Goal: Task Accomplishment & Management: Use online tool/utility

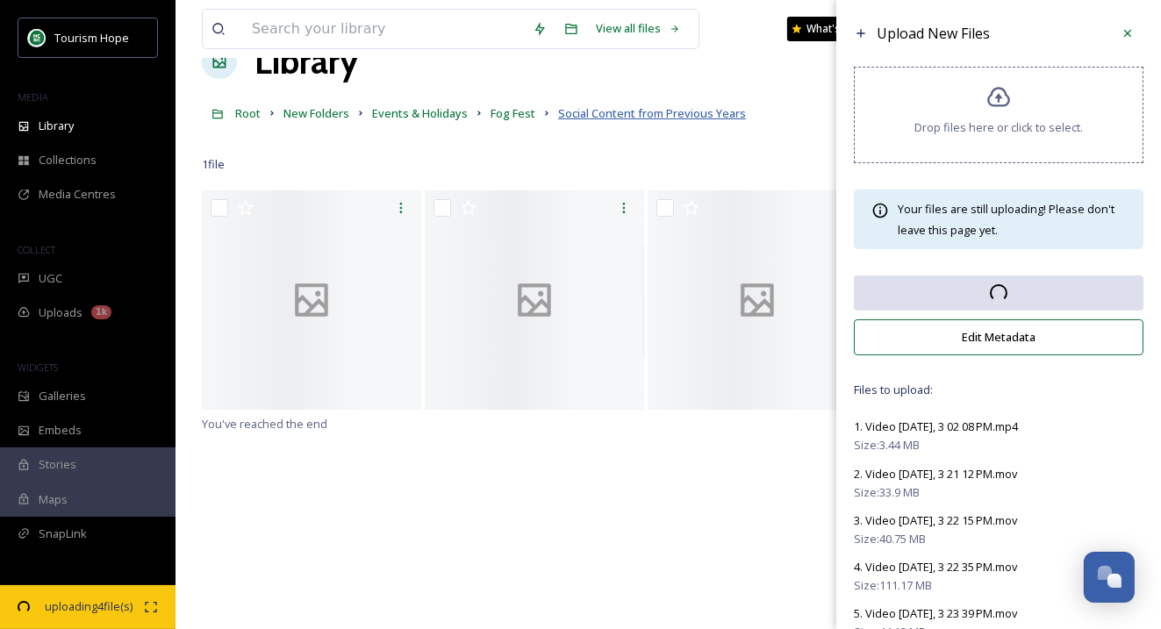
scroll to position [36, 0]
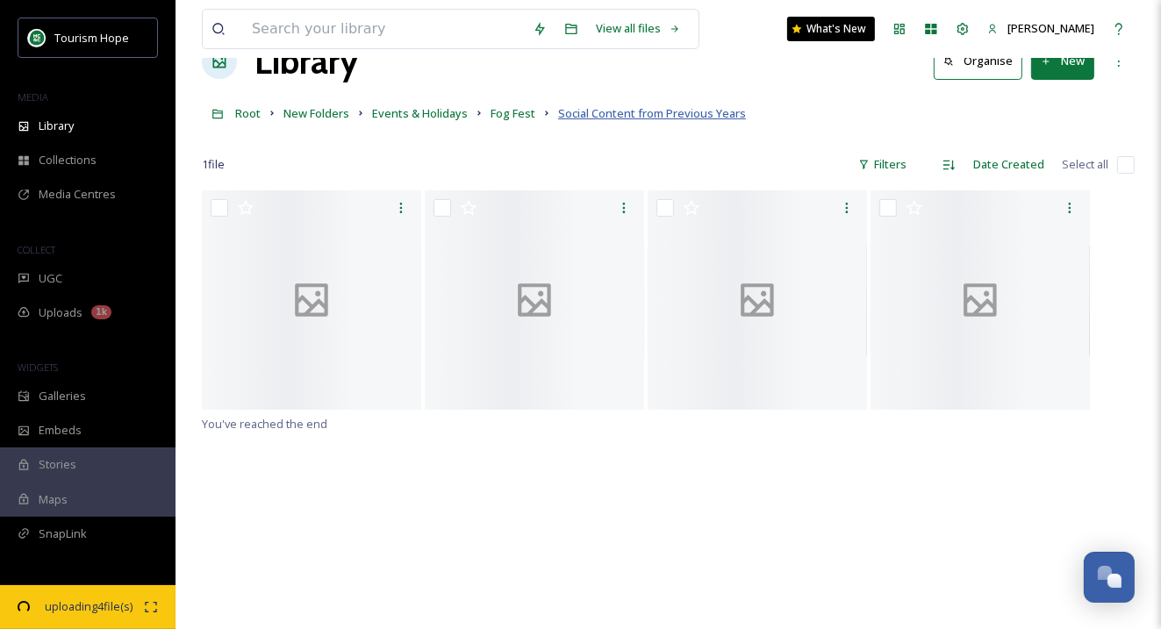
click at [575, 113] on span "Social Content from Previous Years" at bounding box center [652, 113] width 188 height 16
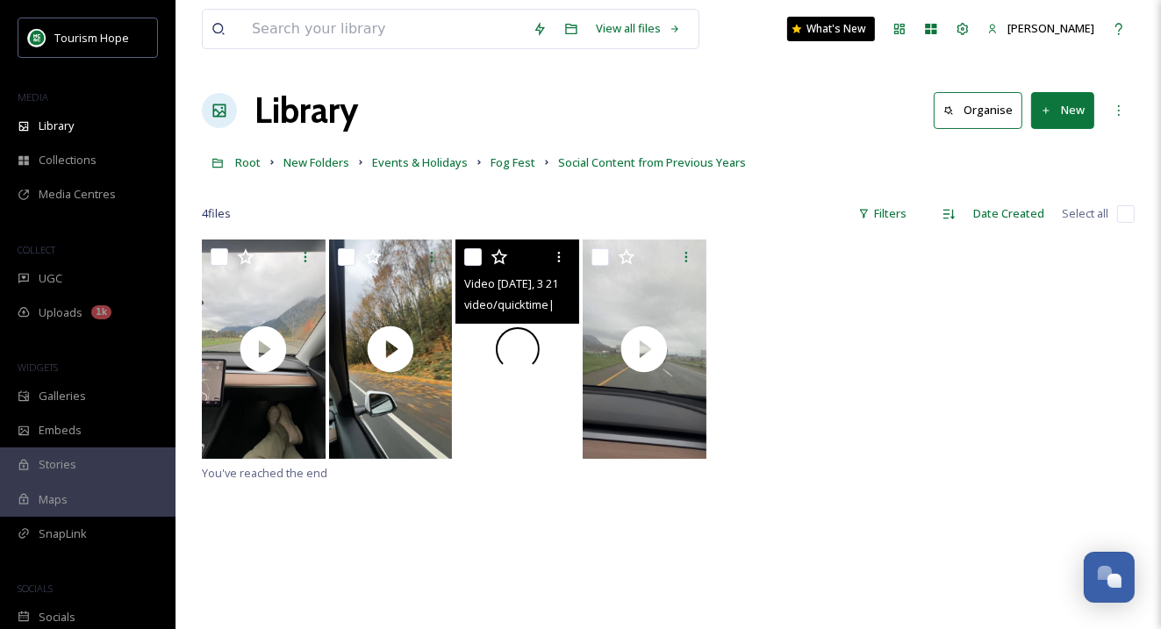
click at [834, 466] on div "Video 2023-11-11, 3 21 12 PM.mov video/quicktime | 33.9 MB | 2160 x 3840 You've…" at bounding box center [668, 554] width 933 height 629
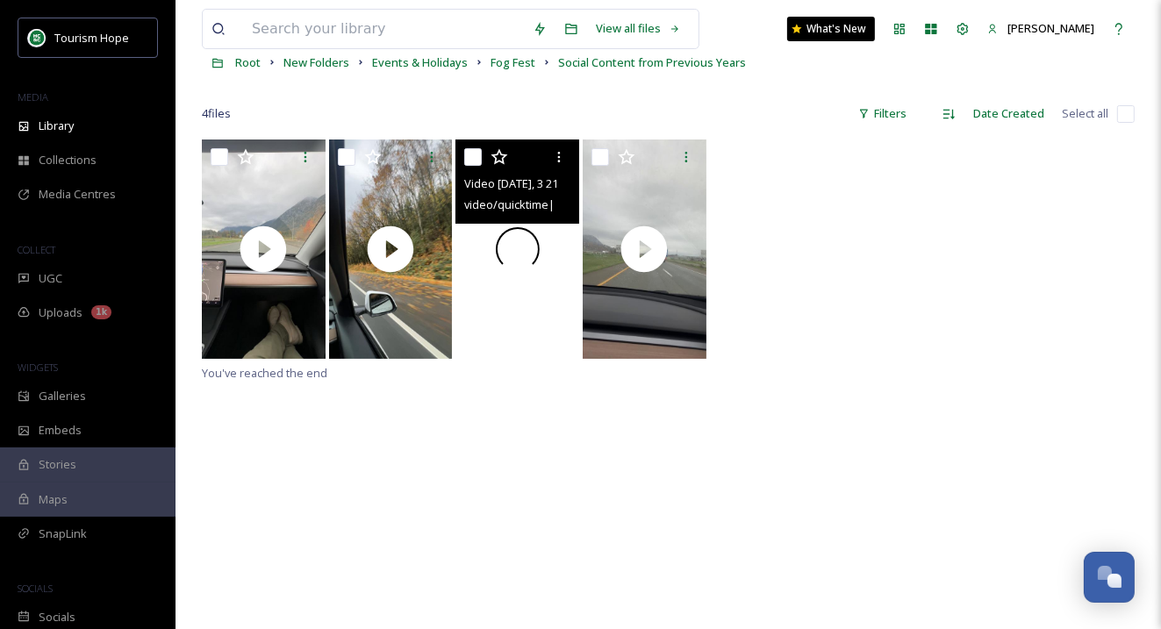
scroll to position [51, 0]
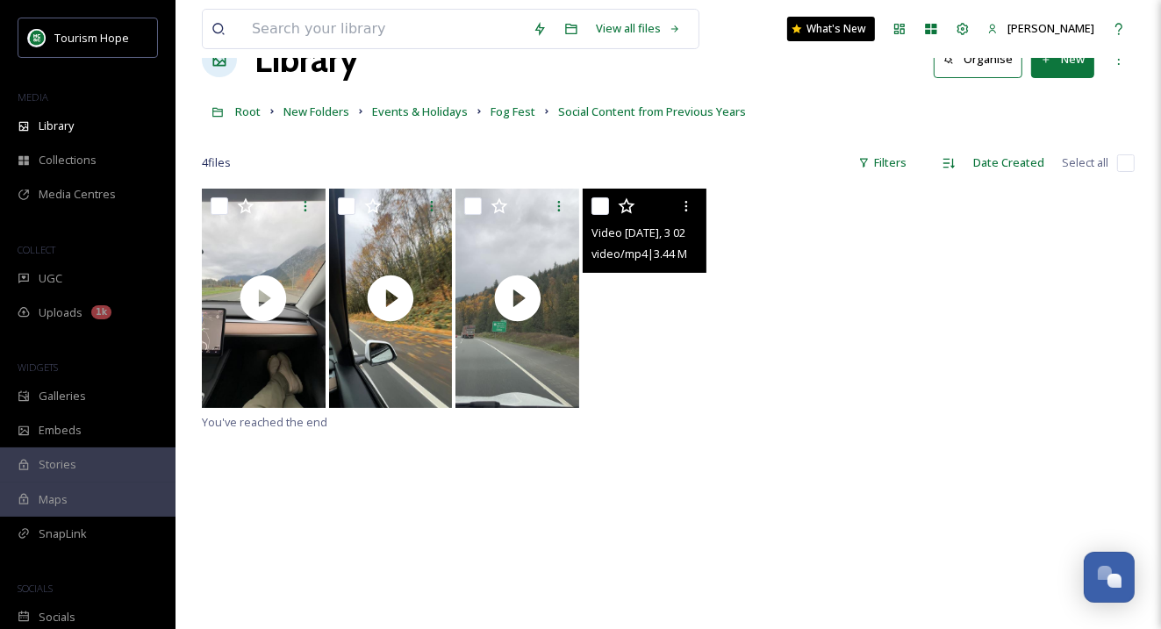
click at [633, 355] on video "Video 2023-11-11, 3 02 08 PM.mp4" at bounding box center [645, 298] width 124 height 219
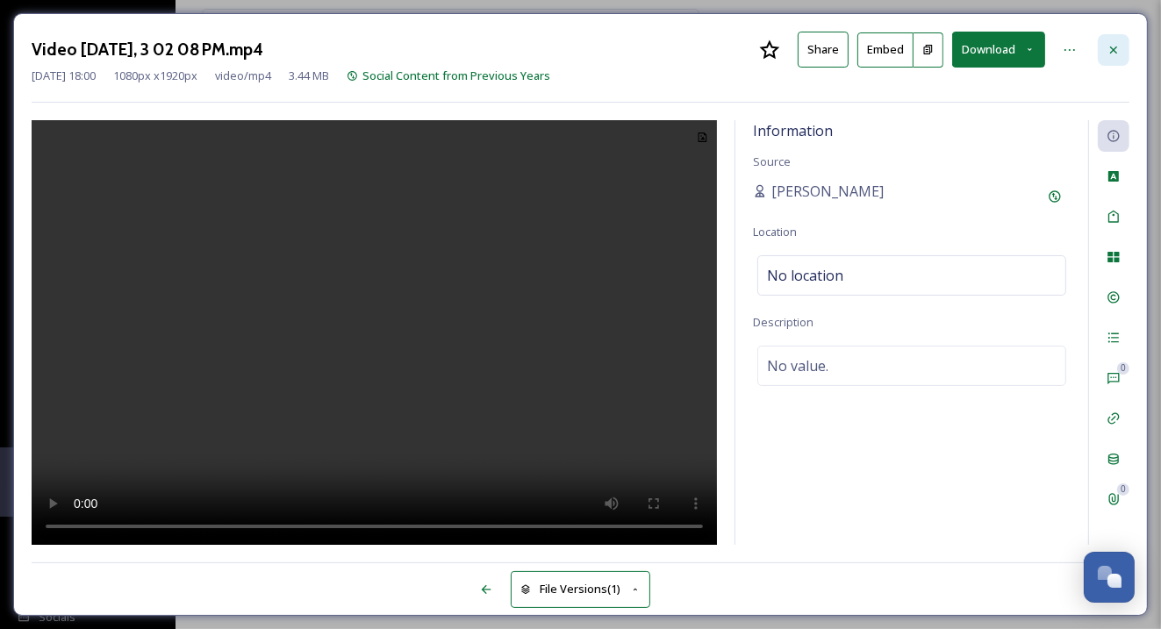
click at [1111, 52] on icon at bounding box center [1113, 50] width 14 height 14
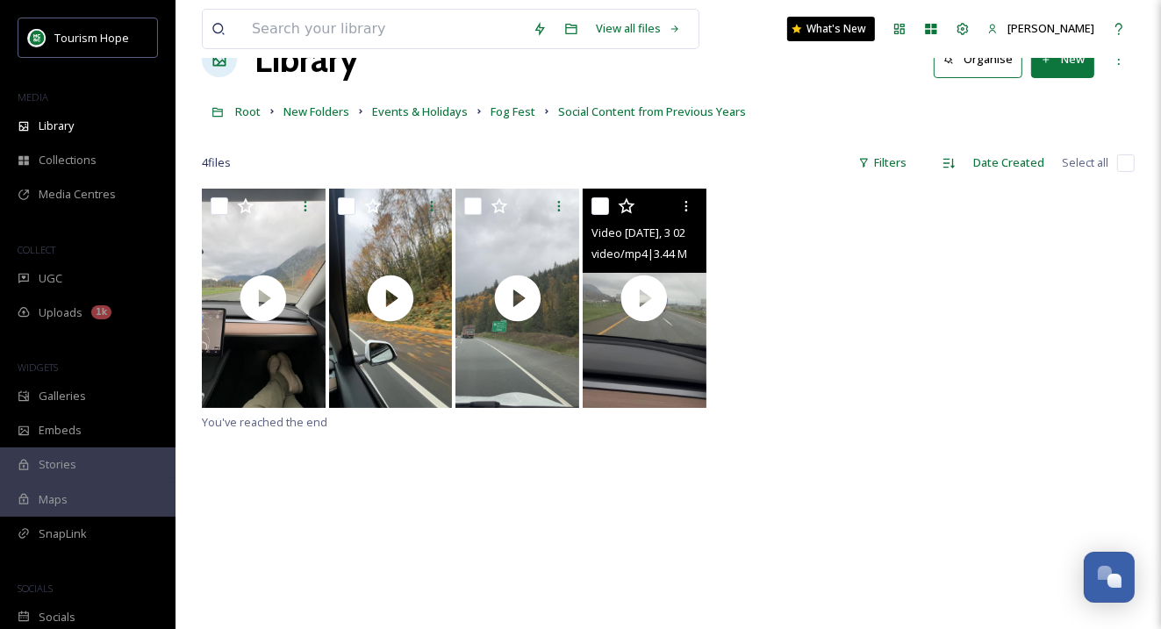
click at [804, 329] on div "Video 2023-11-11, 3 02 08 PM.mp4 video/mp4 | 3.44 MB | 1080 x 1920" at bounding box center [668, 300] width 933 height 223
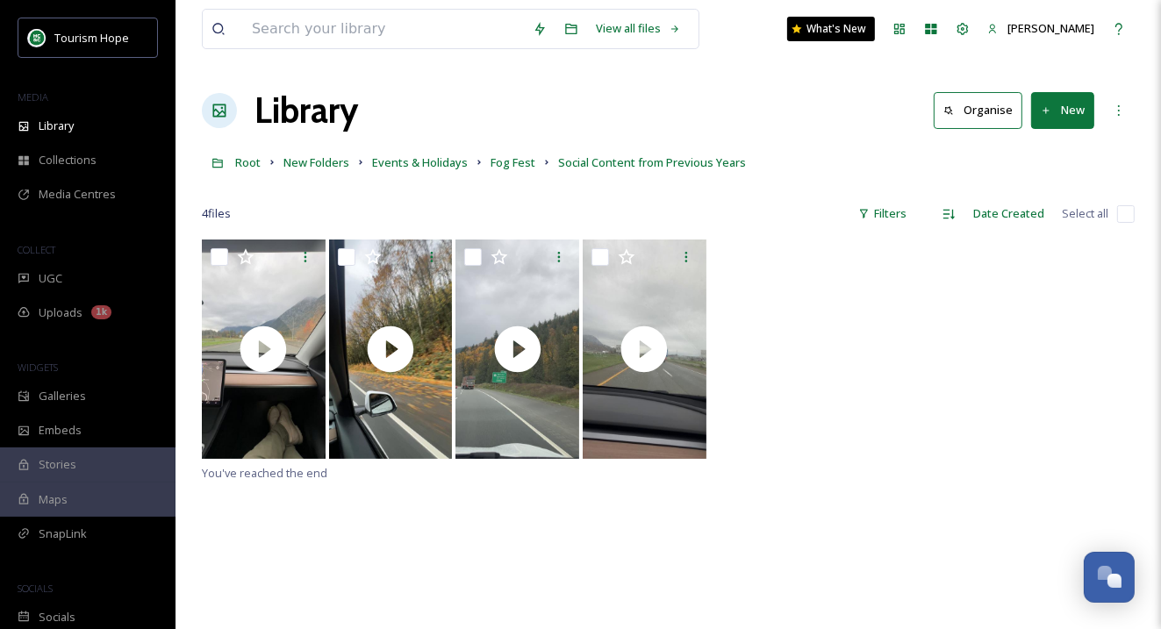
click at [1071, 106] on button "New" at bounding box center [1062, 110] width 63 height 36
click at [1051, 153] on span "File Upload" at bounding box center [1055, 151] width 58 height 17
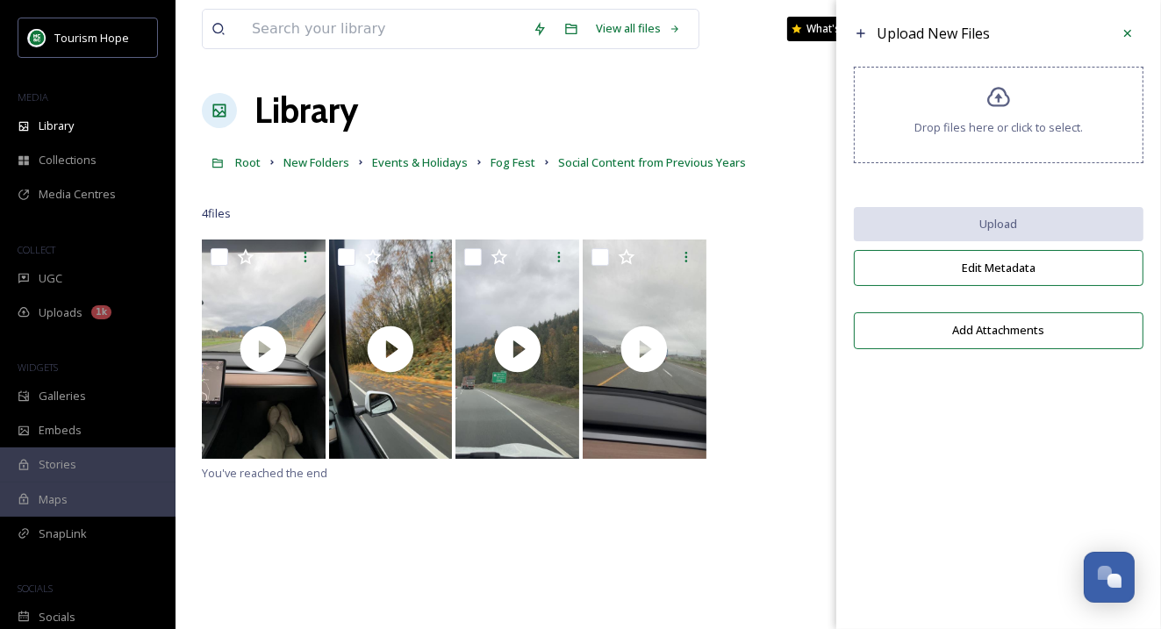
click at [1004, 137] on div "Drop files here or click to select." at bounding box center [999, 115] width 290 height 97
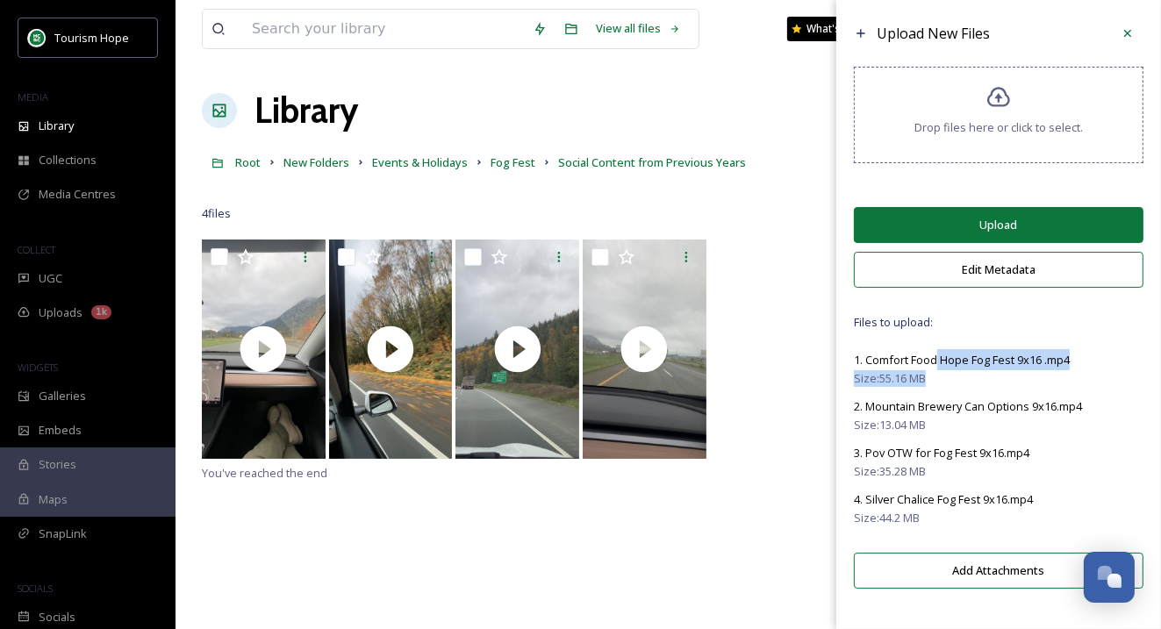
drag, startPoint x: 939, startPoint y: 357, endPoint x: 1024, endPoint y: 378, distance: 87.7
click at [1024, 378] on div "1. Comfort Food Hope Fog Fest 9x16 .mp4 Size: 55.16 MB" at bounding box center [999, 368] width 290 height 38
click at [1024, 378] on div "Size: 55.16 MB" at bounding box center [999, 378] width 290 height 17
click at [1020, 221] on button "Upload" at bounding box center [999, 225] width 290 height 36
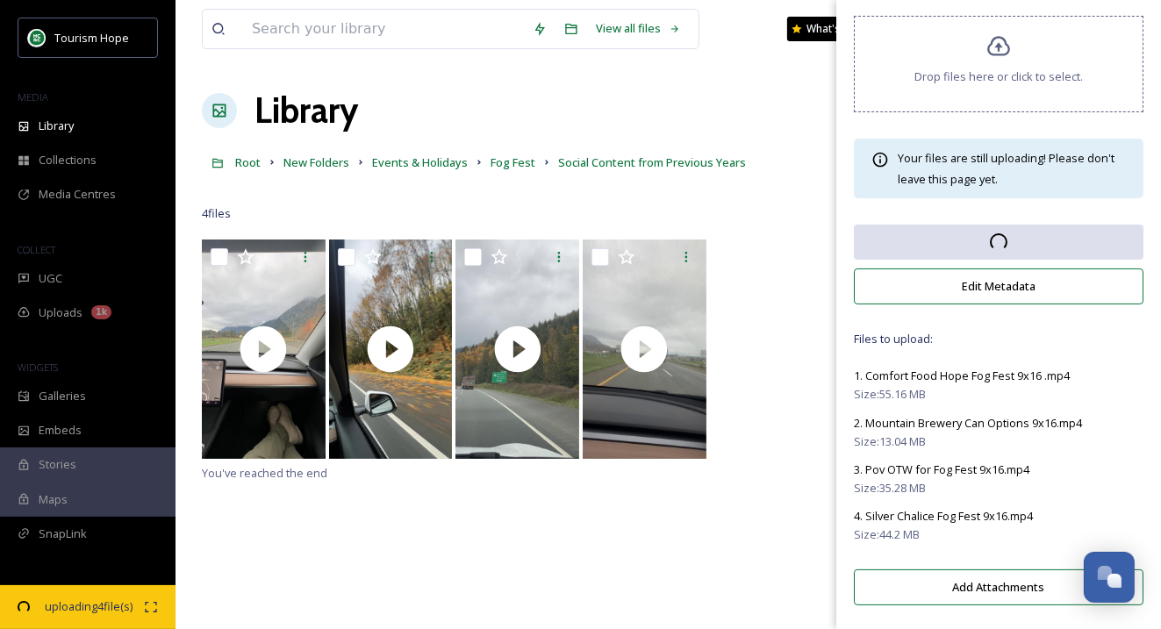
scroll to position [49, 0]
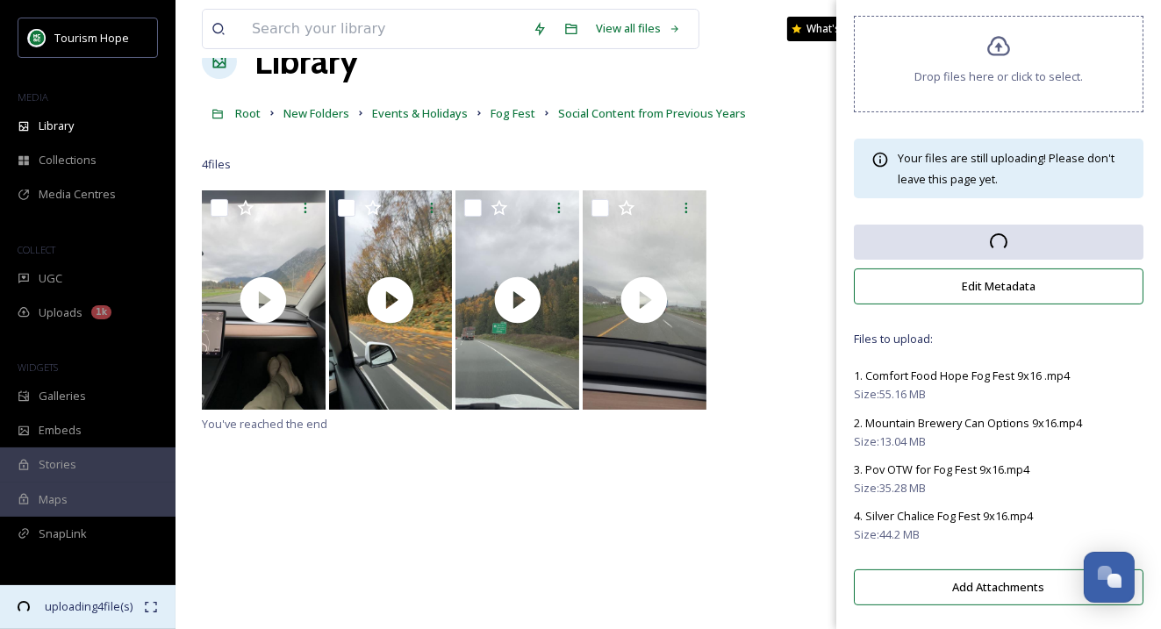
click at [97, 607] on span "uploading 4 file(s)" at bounding box center [89, 606] width 110 height 17
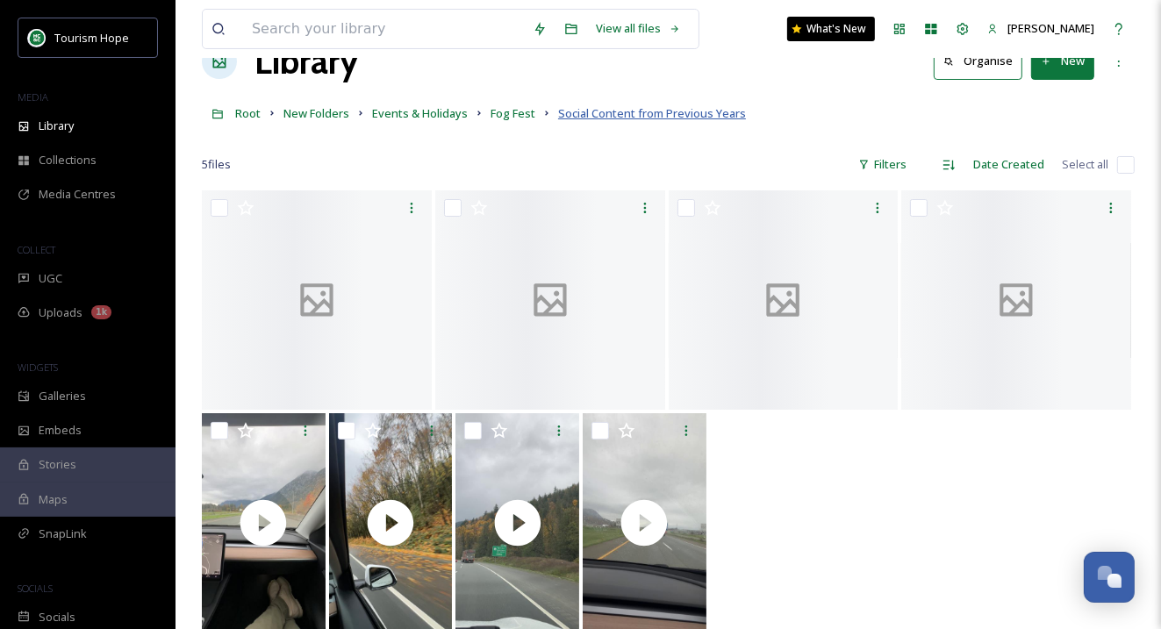
click at [627, 114] on span "Social Content from Previous Years" at bounding box center [652, 113] width 188 height 16
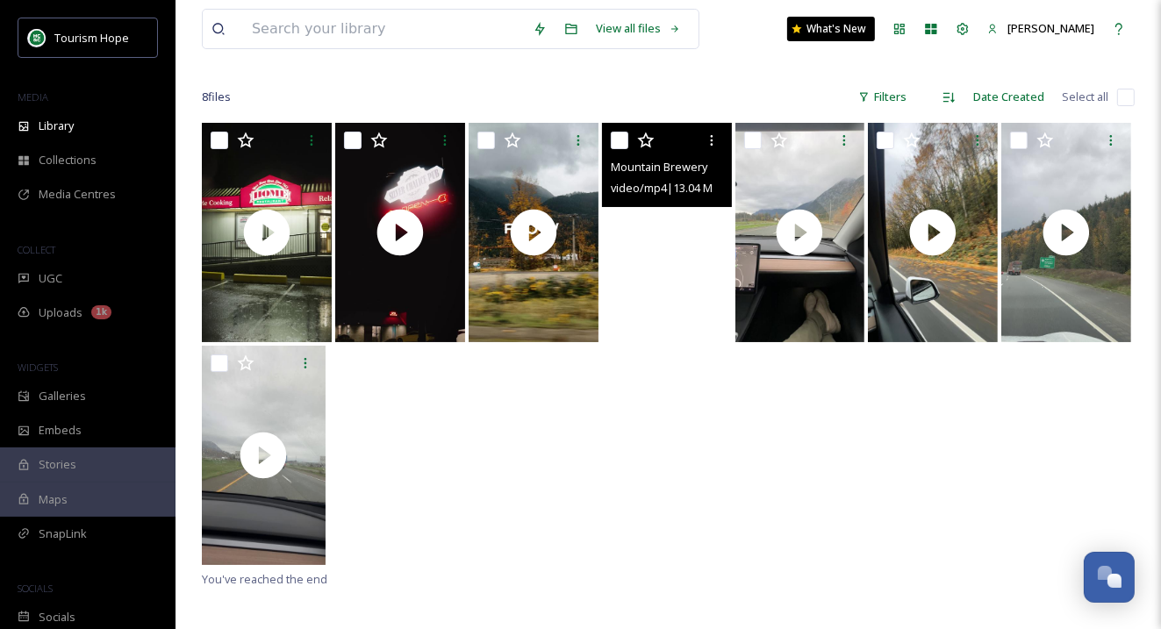
scroll to position [121, 0]
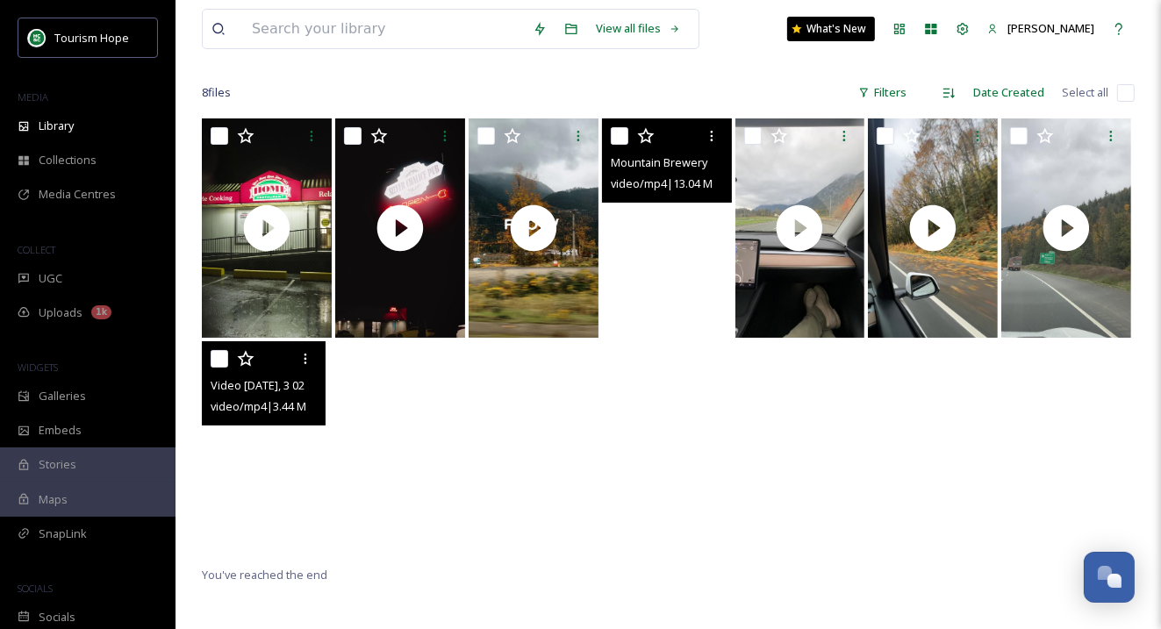
click at [296, 449] on video "Video 2023-11-11, 3 02 08 PM.mp4" at bounding box center [264, 450] width 124 height 219
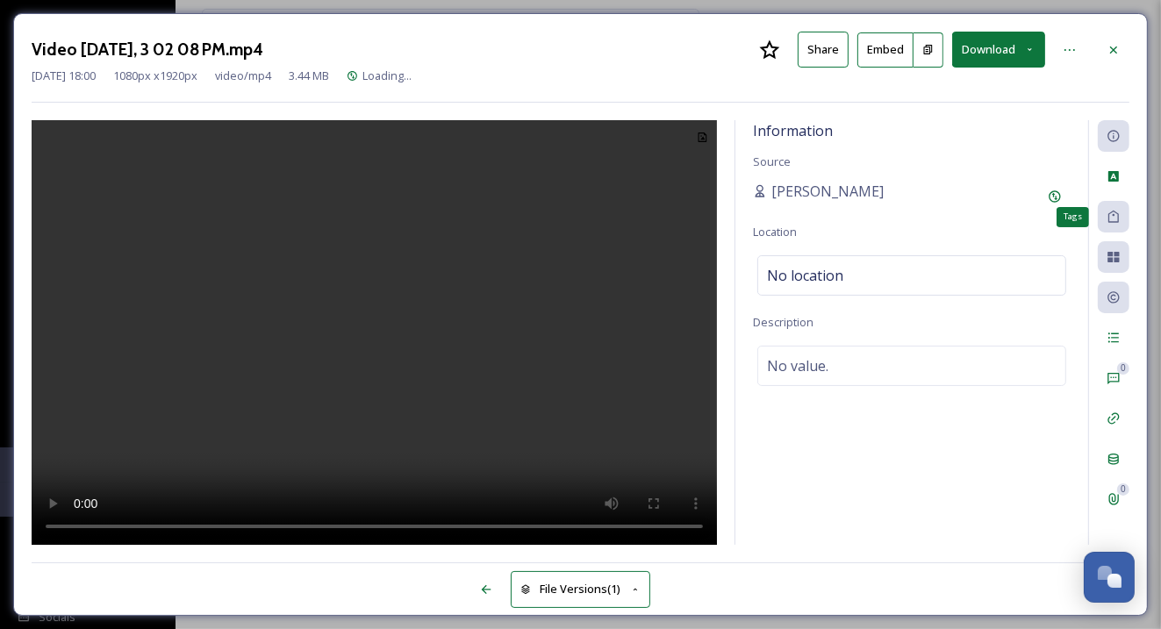
click at [1110, 220] on icon at bounding box center [1113, 217] width 11 height 12
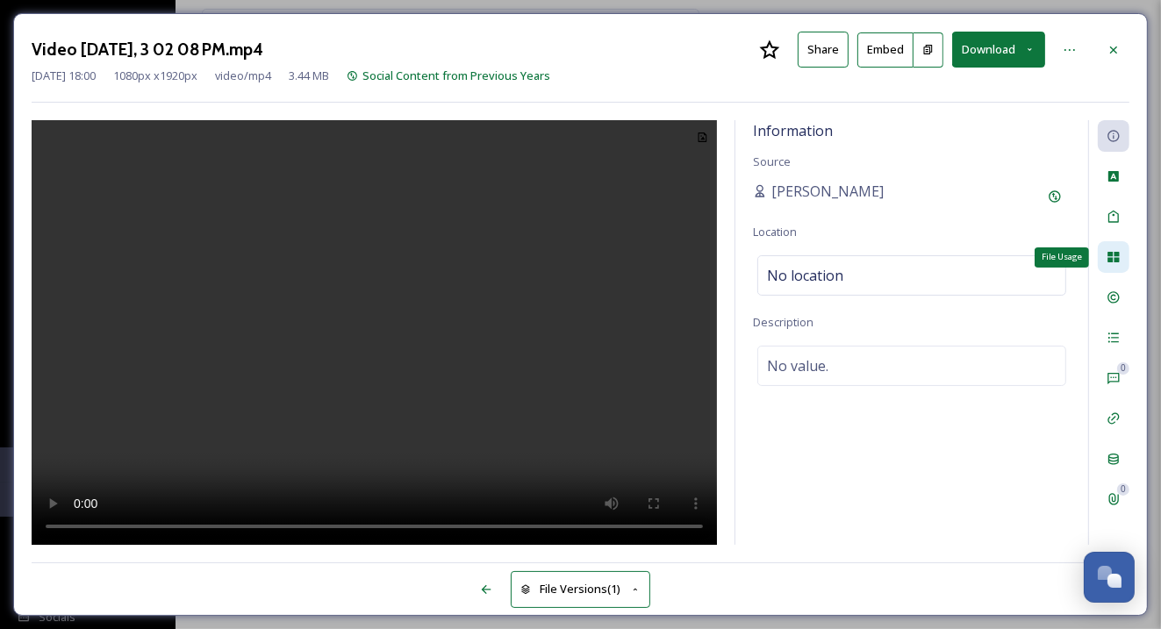
click at [1113, 260] on icon at bounding box center [1113, 257] width 14 height 14
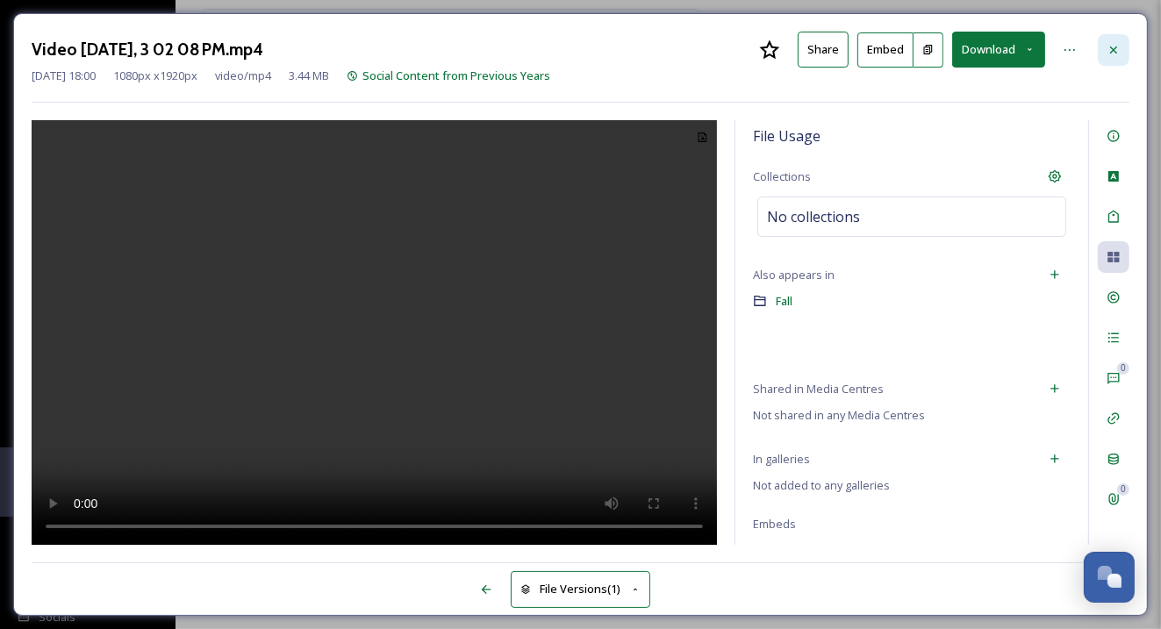
click at [1112, 45] on icon at bounding box center [1113, 50] width 14 height 14
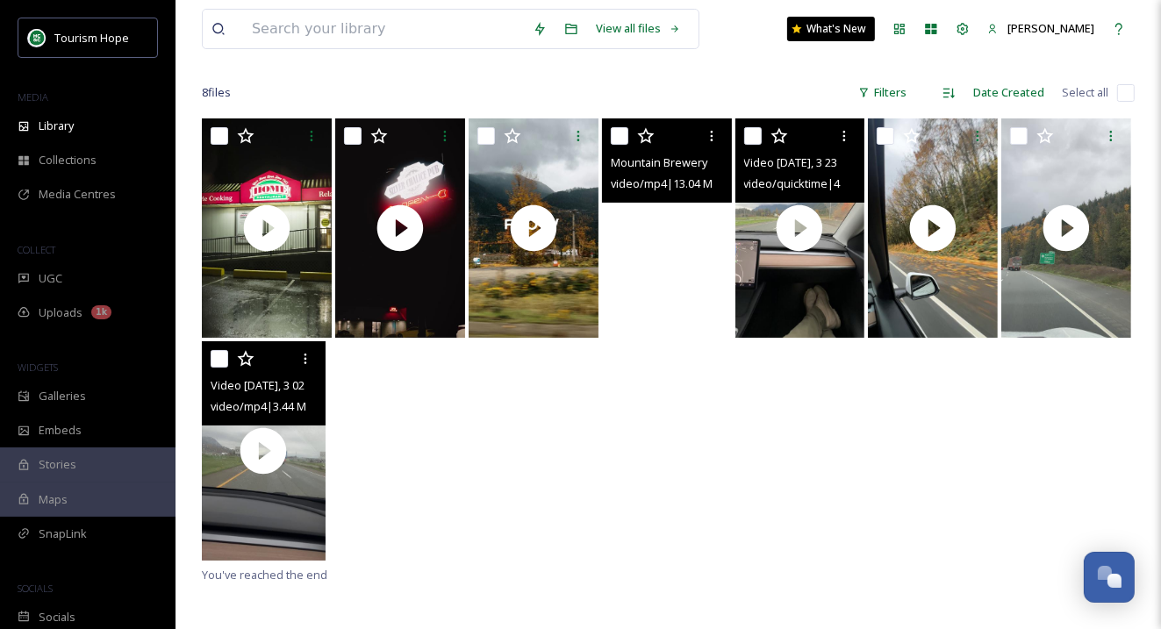
click at [750, 135] on input "checkbox" at bounding box center [753, 136] width 18 height 18
checkbox input "true"
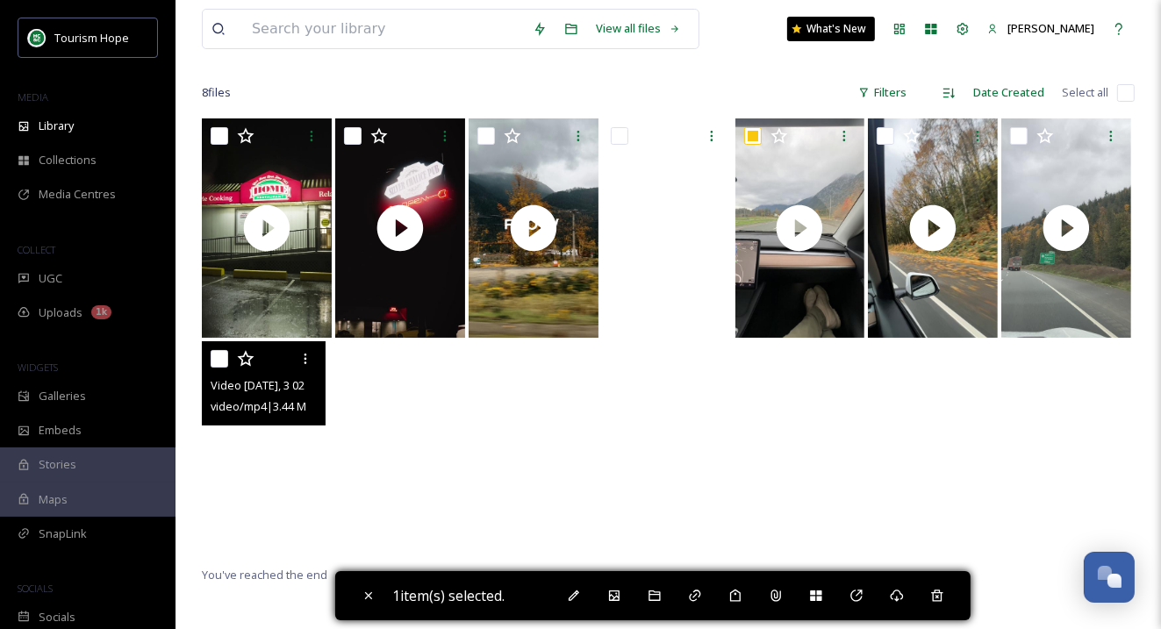
click at [222, 469] on video "Video 2023-11-11, 3 02 08 PM.mp4" at bounding box center [264, 450] width 124 height 219
checkbox input "true"
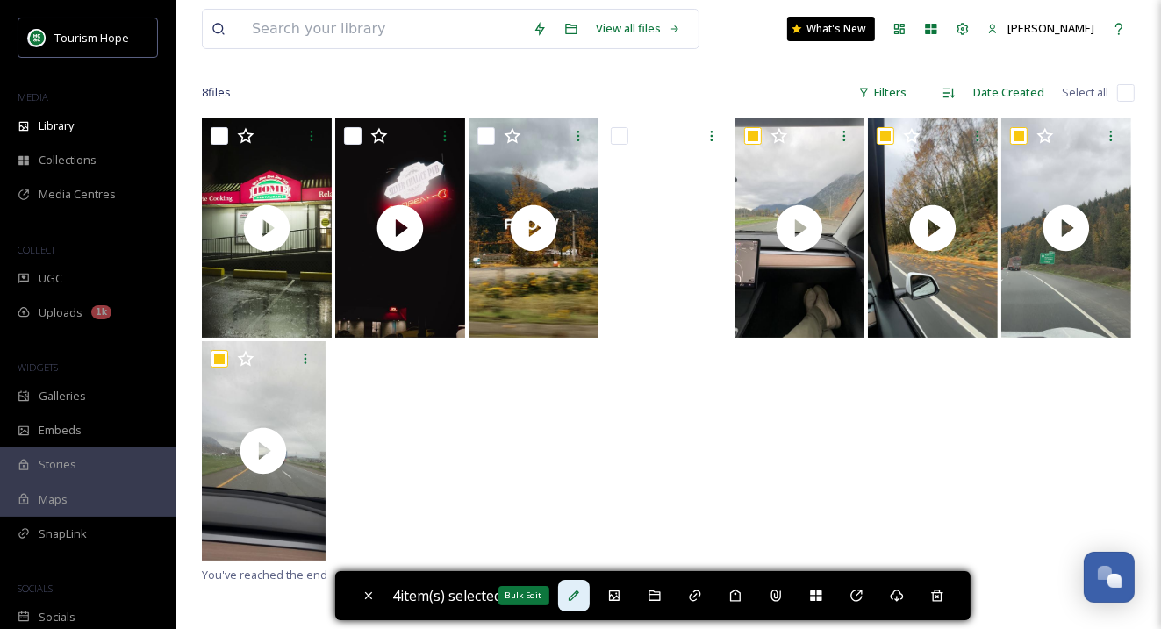
click at [578, 597] on icon at bounding box center [574, 595] width 11 height 11
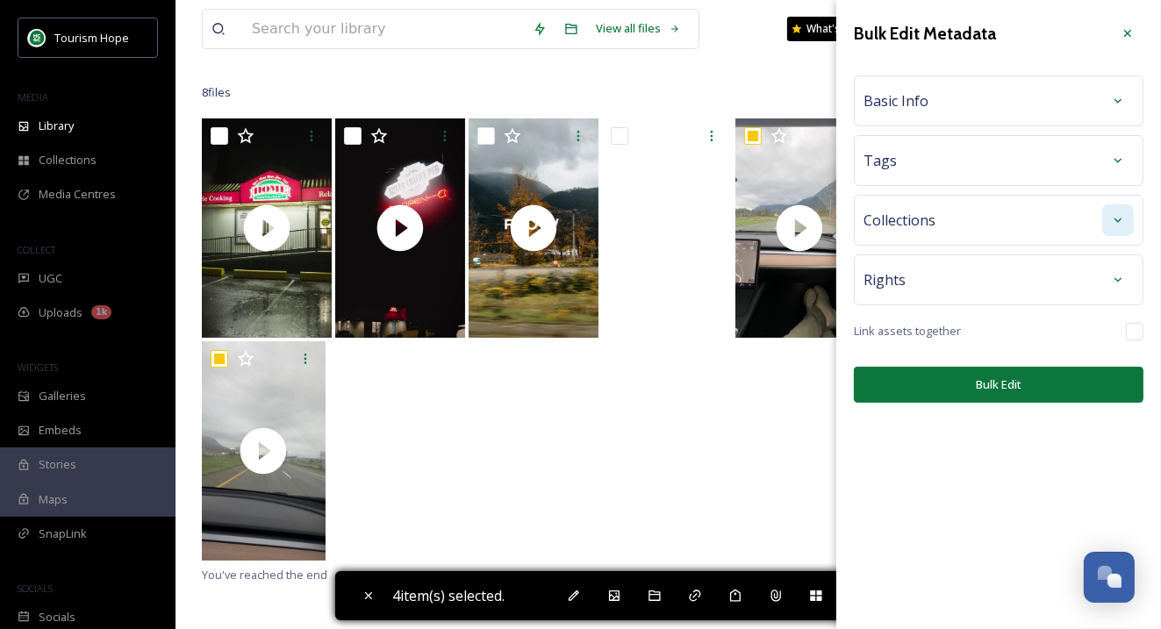
click at [1122, 217] on icon at bounding box center [1118, 220] width 14 height 14
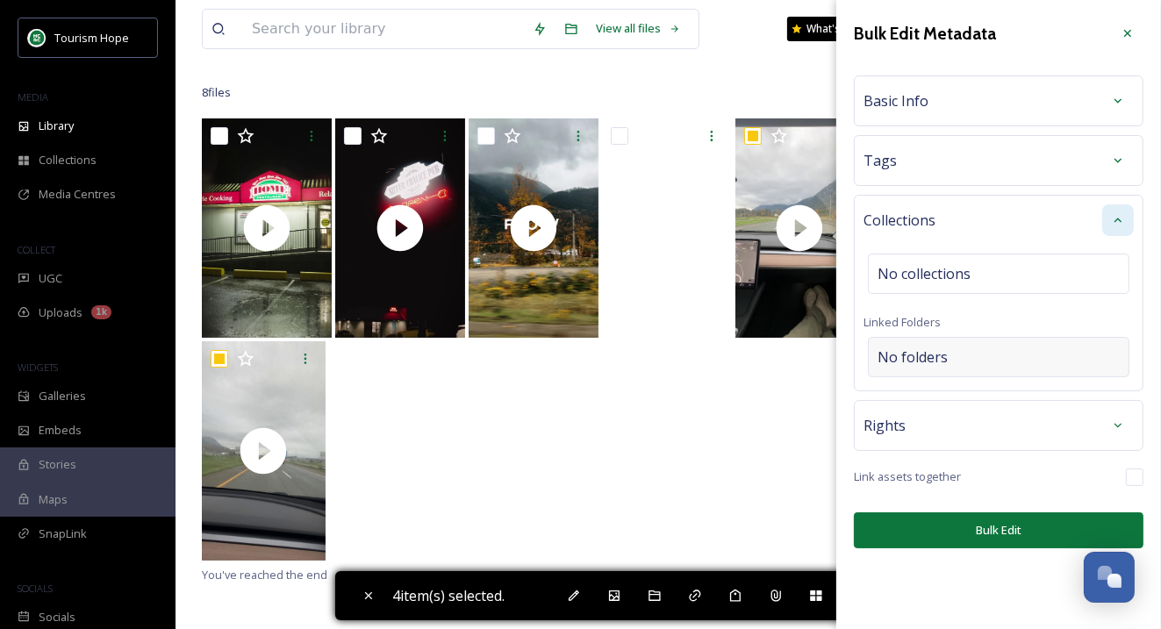
click at [1043, 354] on div "No folders" at bounding box center [998, 357] width 261 height 40
click at [1012, 356] on input at bounding box center [1003, 357] width 268 height 39
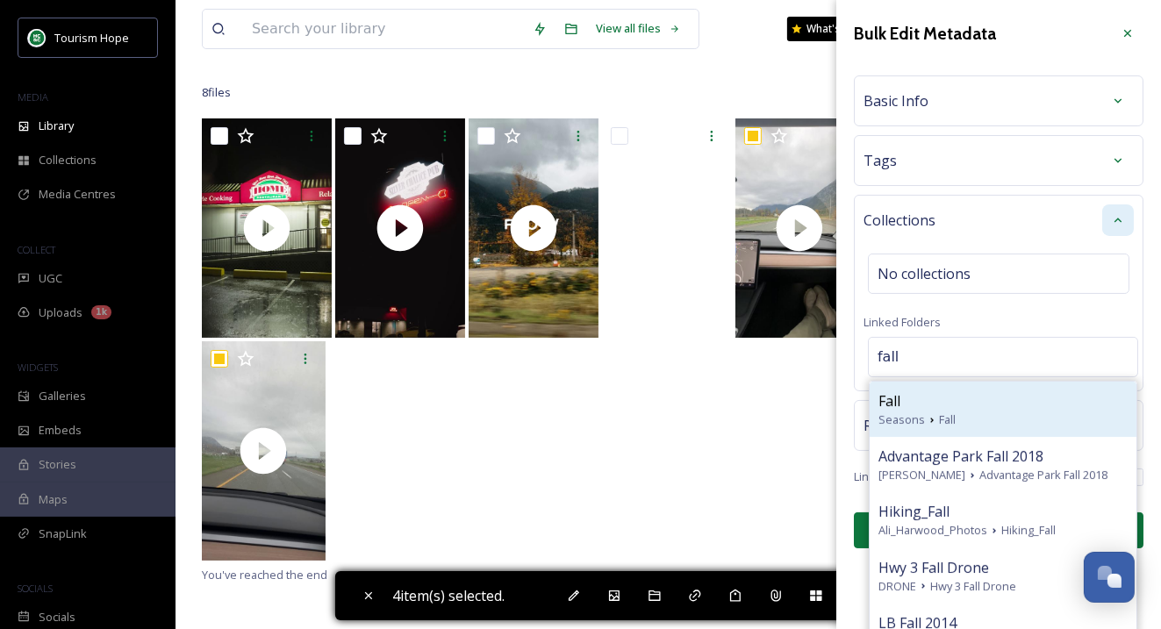
type input "fall"
click at [1001, 397] on div "Fall" at bounding box center [1002, 400] width 249 height 21
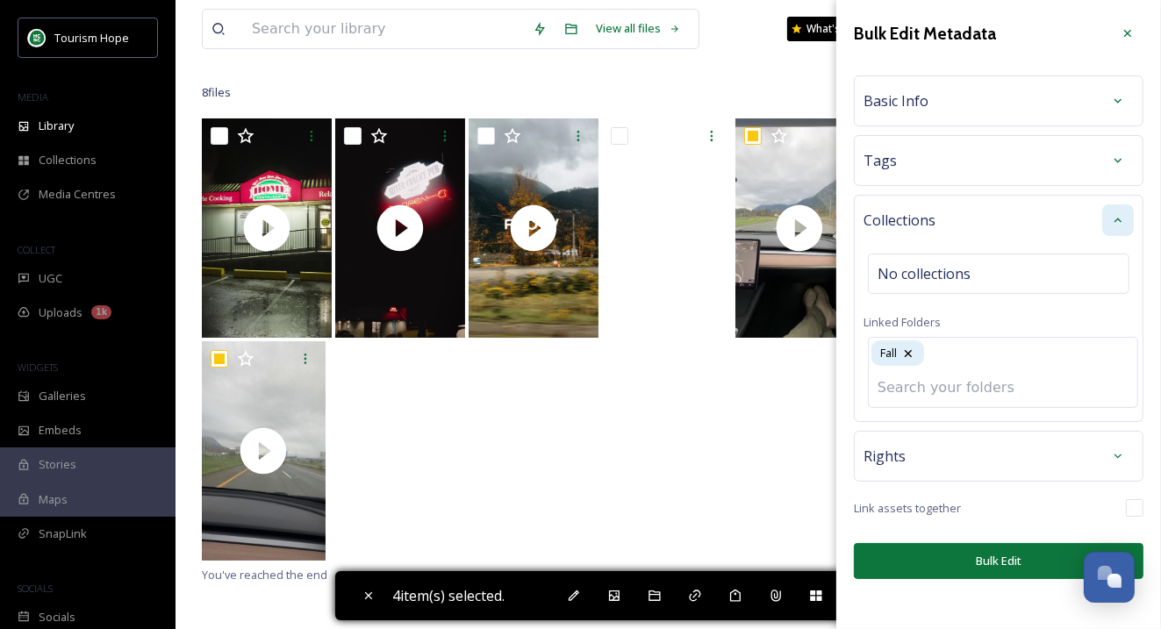
click at [990, 376] on input at bounding box center [1003, 387] width 268 height 39
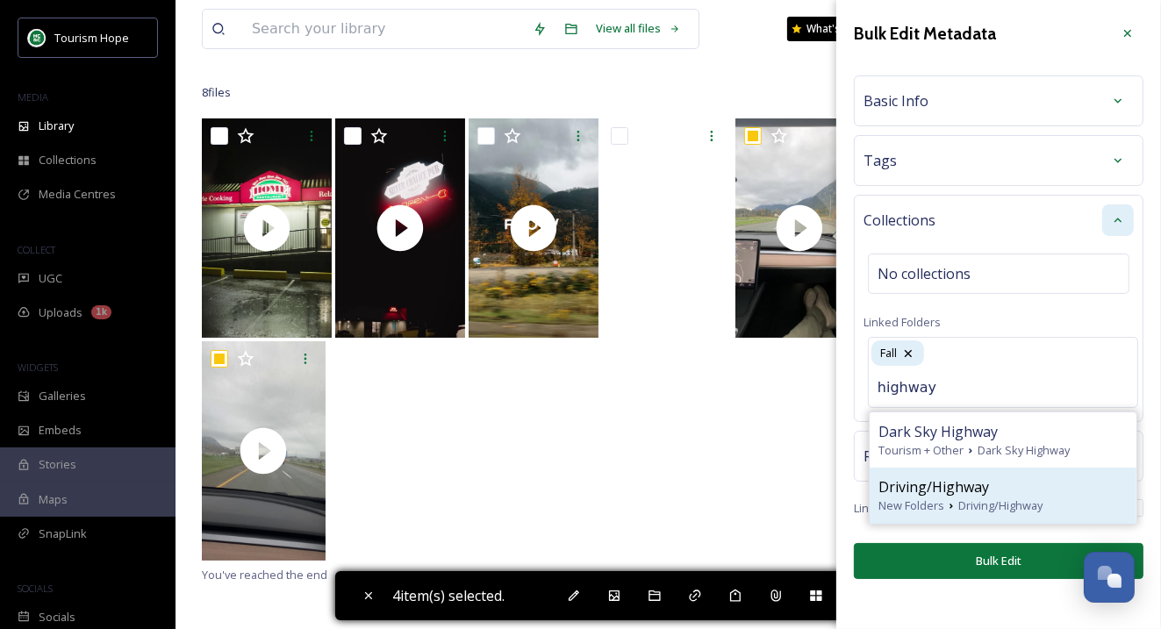
type input "highway"
click at [983, 502] on span "Driving/Highway" at bounding box center [1000, 505] width 84 height 17
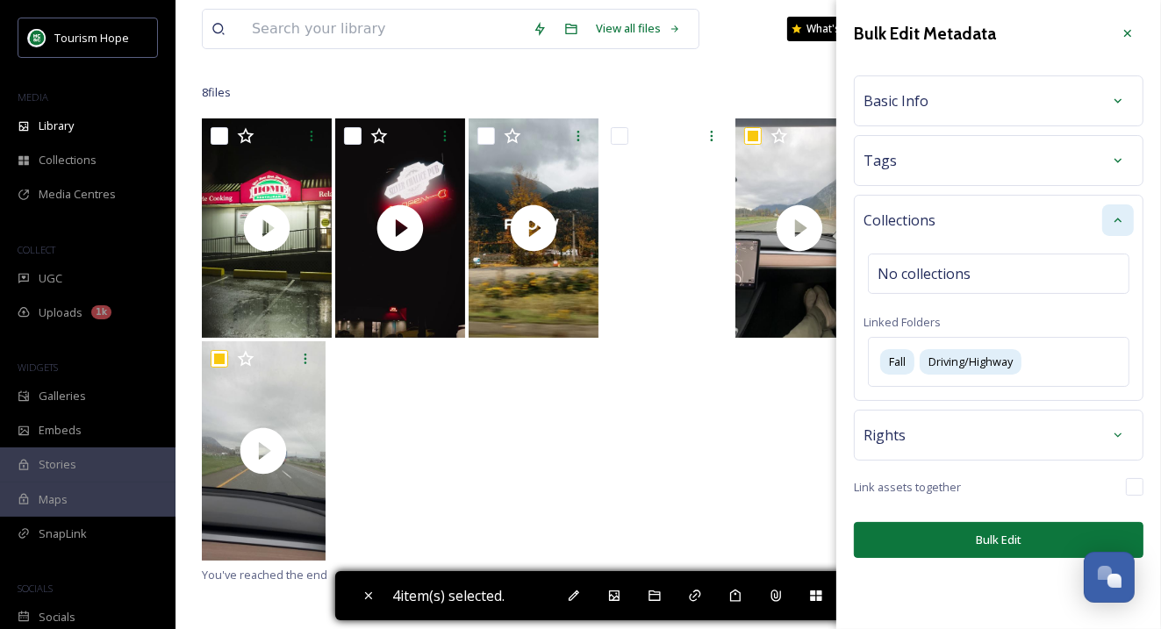
click at [970, 556] on div "Bulk Edit Metadata Basic Info Tags Collections No collections Linked Folders Fa…" at bounding box center [998, 288] width 325 height 576
click at [975, 537] on button "Bulk Edit" at bounding box center [999, 540] width 290 height 36
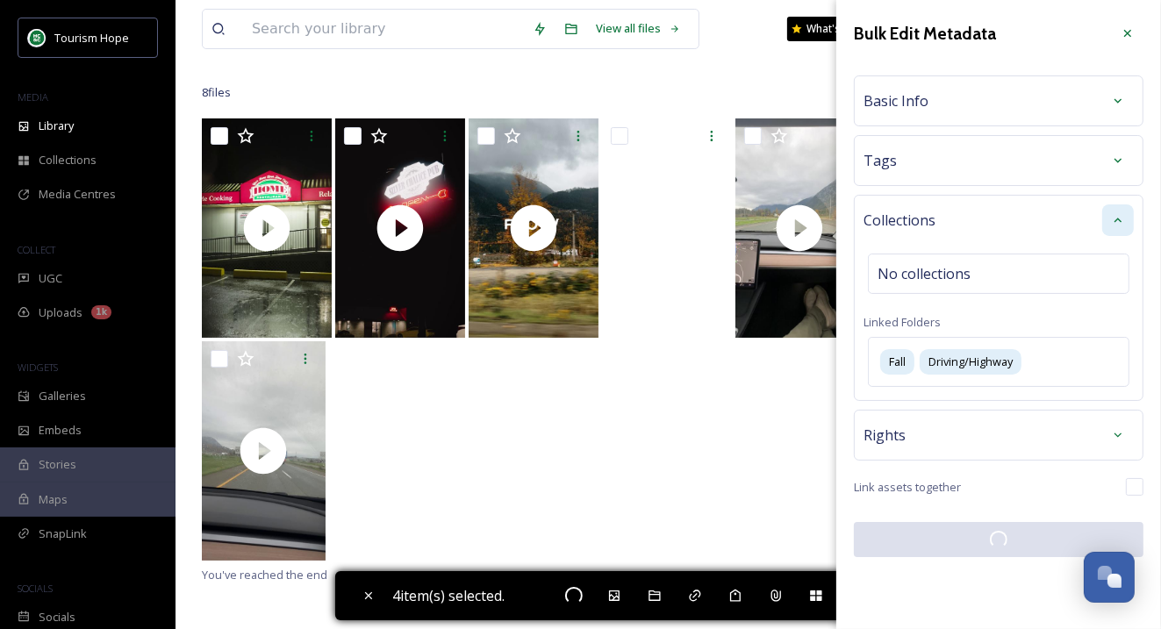
checkbox input "false"
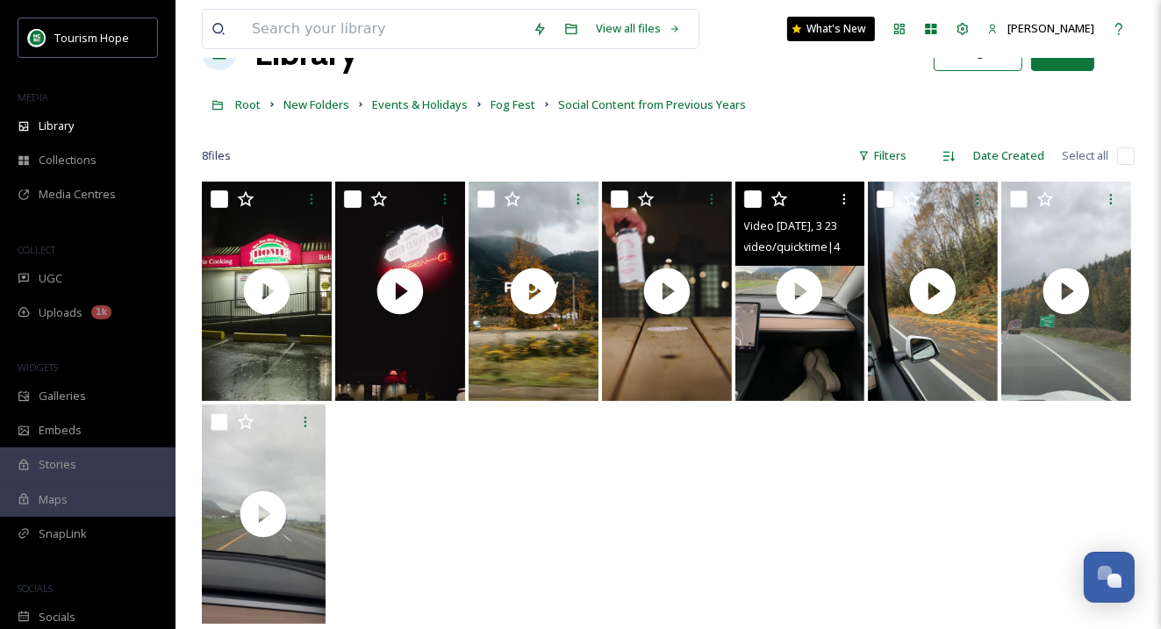
scroll to position [56, 0]
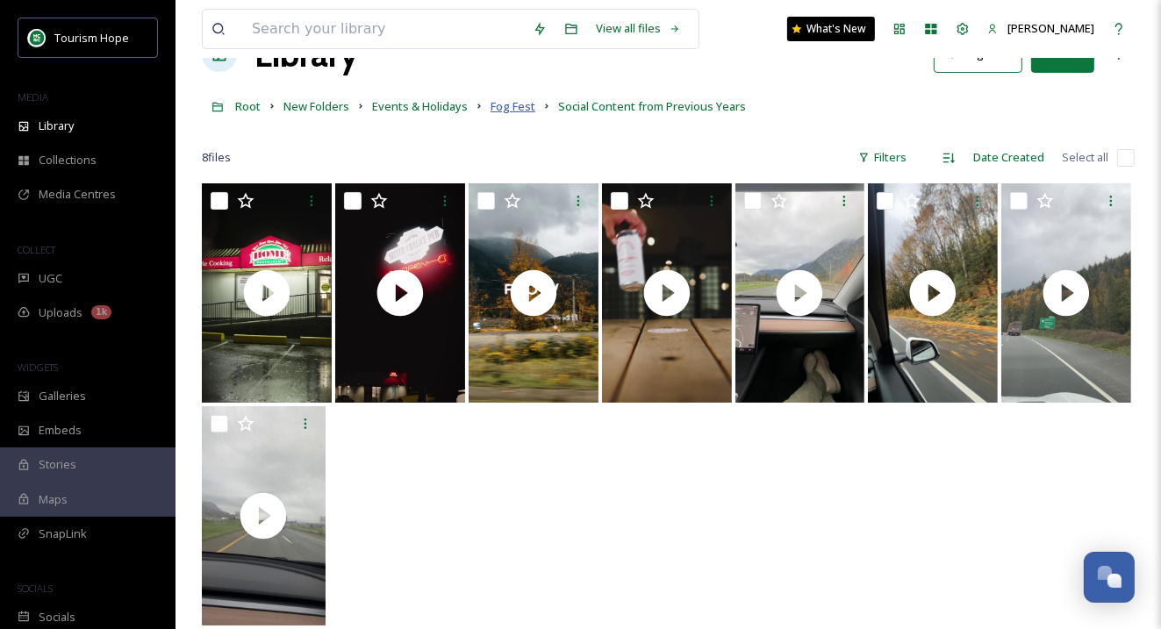
click at [506, 108] on span "Fog Fest" at bounding box center [512, 106] width 45 height 16
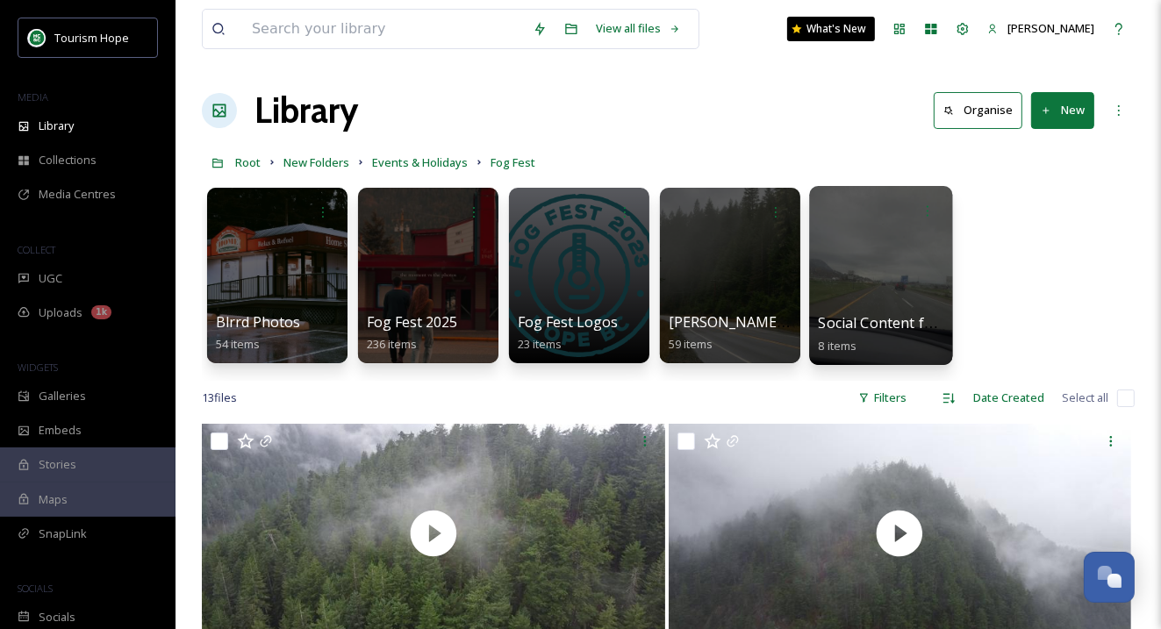
click at [849, 292] on div at bounding box center [880, 275] width 143 height 179
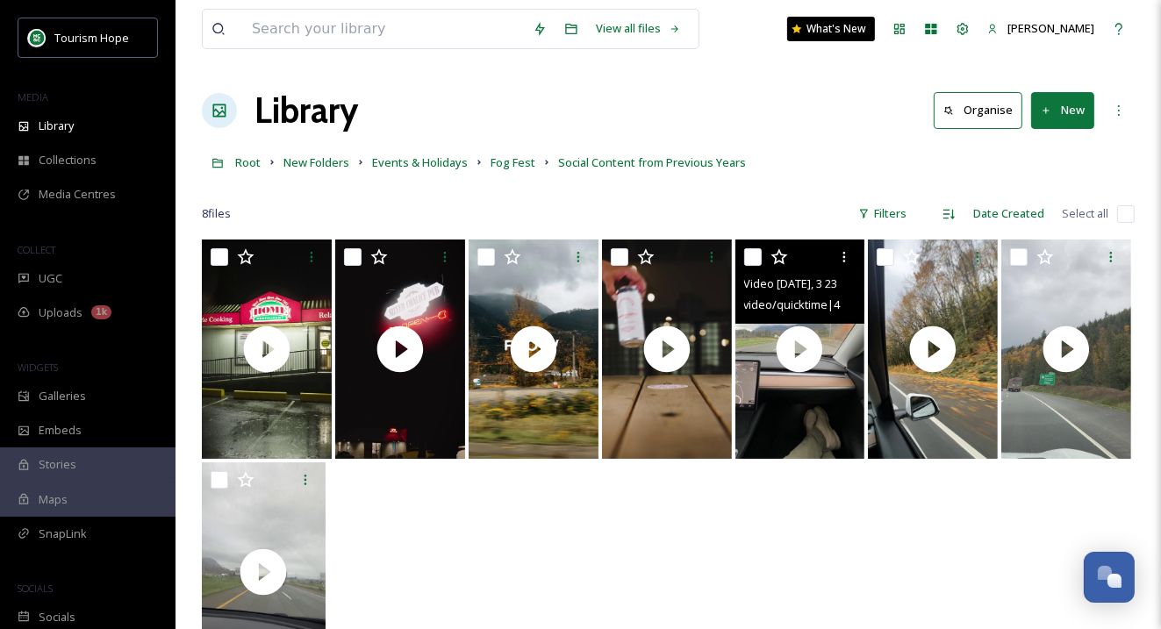
click at [755, 253] on input "checkbox" at bounding box center [753, 257] width 18 height 18
checkbox input "true"
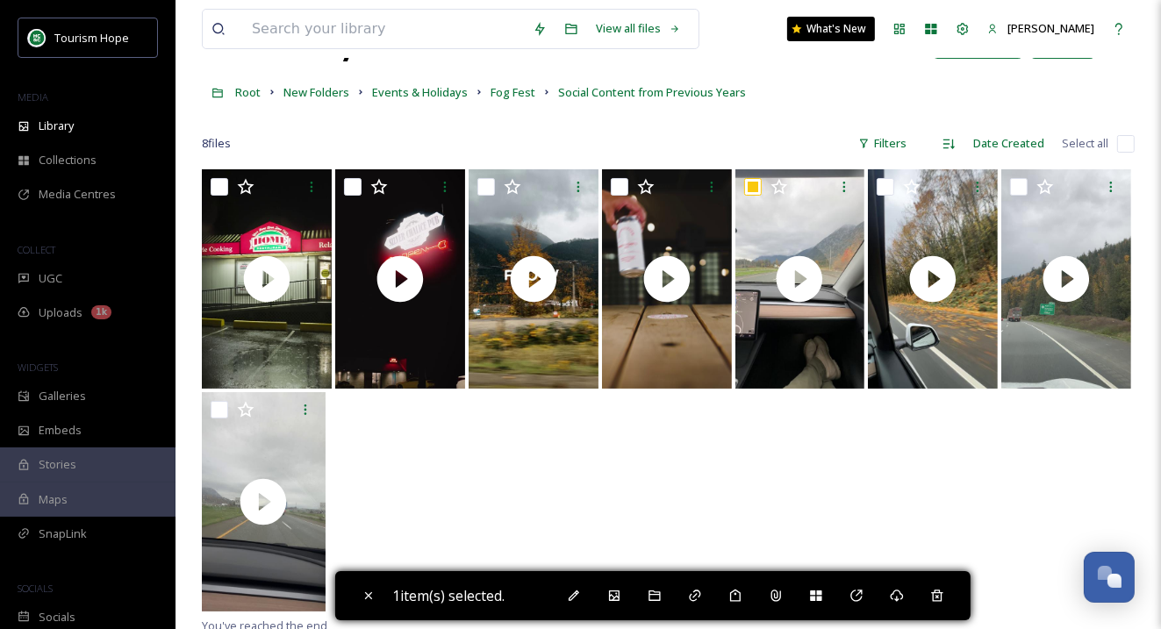
scroll to position [74, 0]
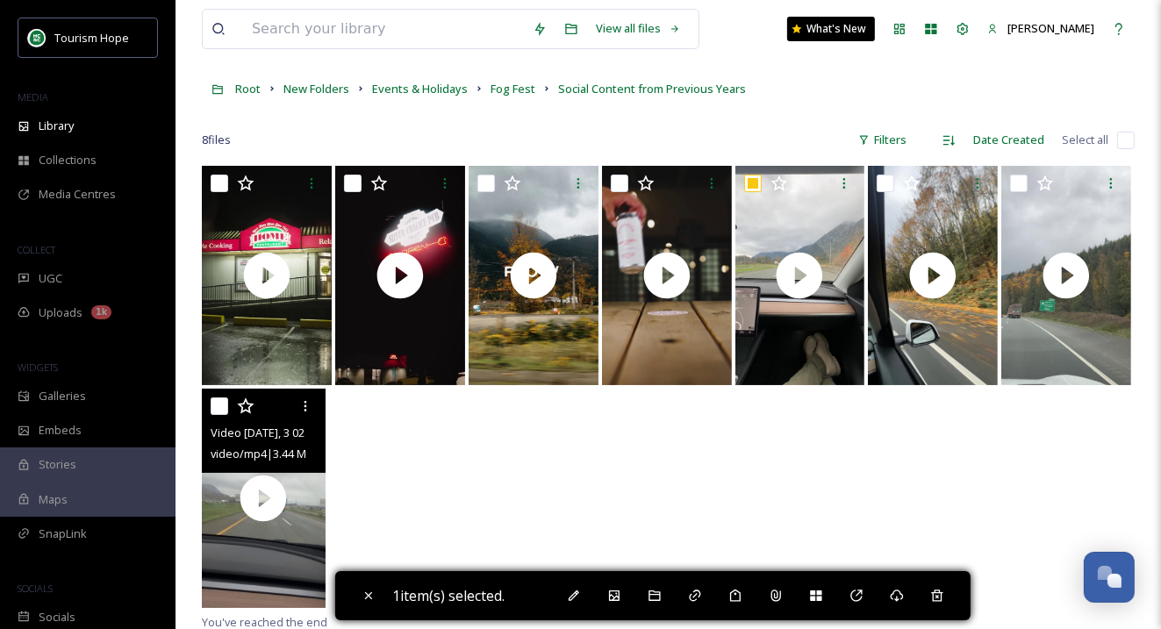
click at [222, 409] on input "checkbox" at bounding box center [220, 406] width 18 height 18
checkbox input "true"
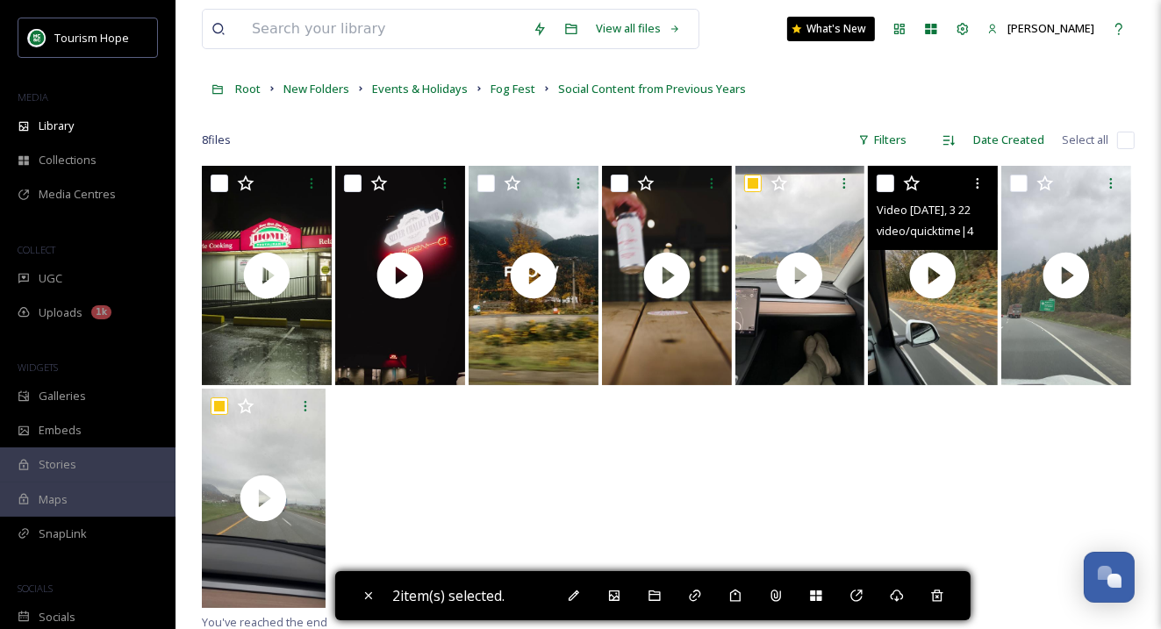
click at [886, 186] on input "checkbox" at bounding box center [886, 184] width 18 height 18
checkbox input "true"
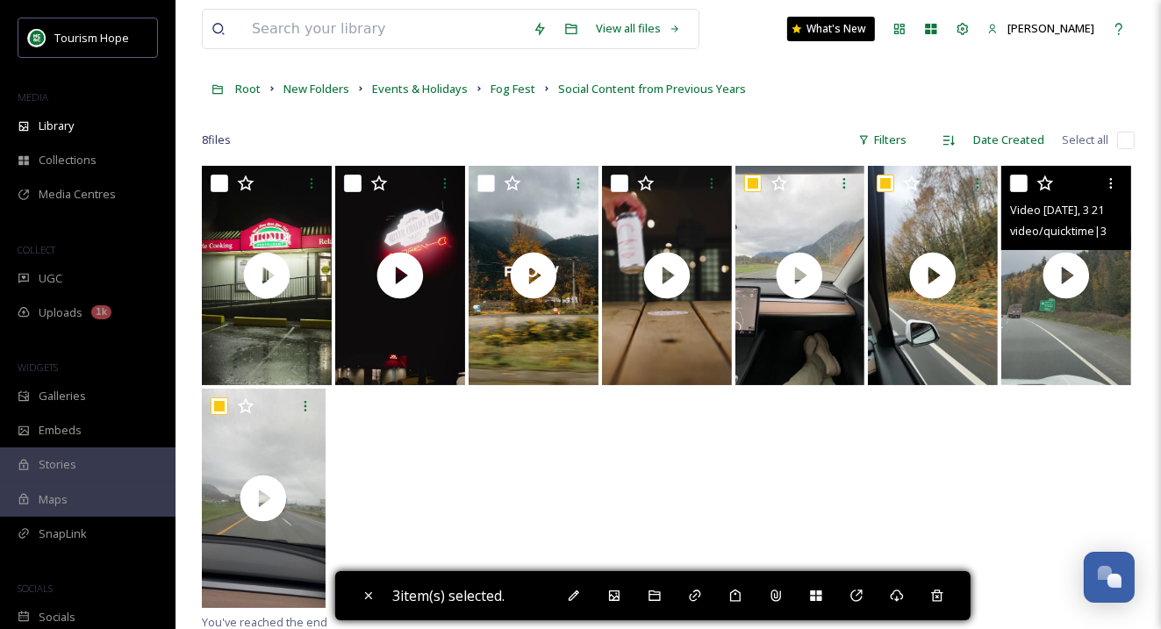
click at [1018, 179] on input "checkbox" at bounding box center [1019, 184] width 18 height 18
checkbox input "true"
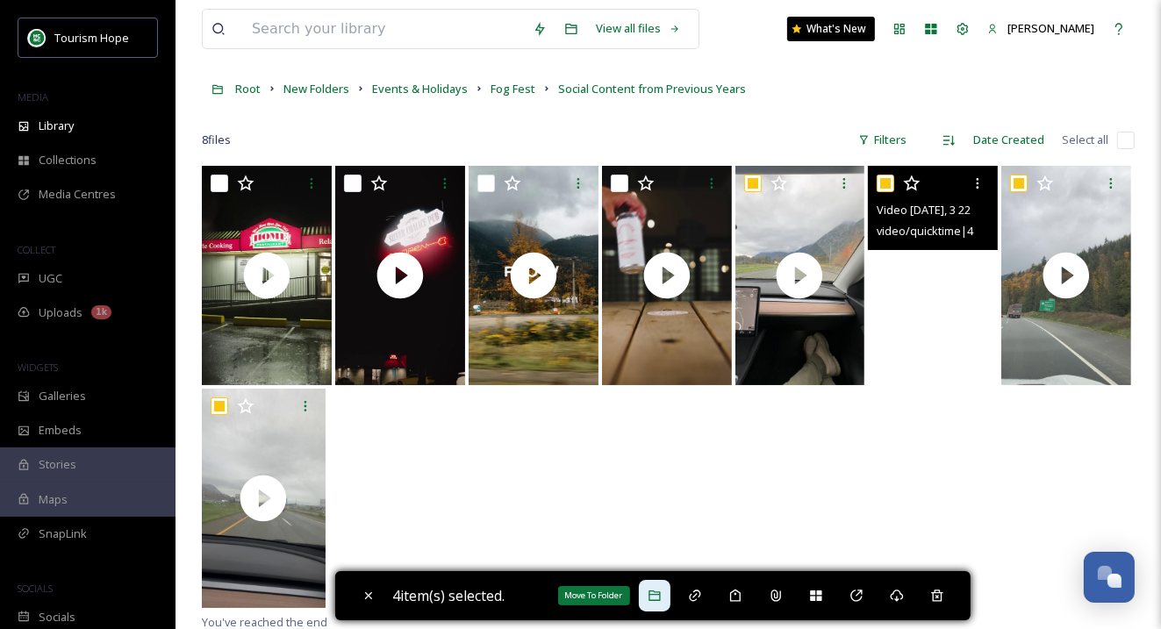
click at [662, 593] on icon at bounding box center [655, 596] width 14 height 14
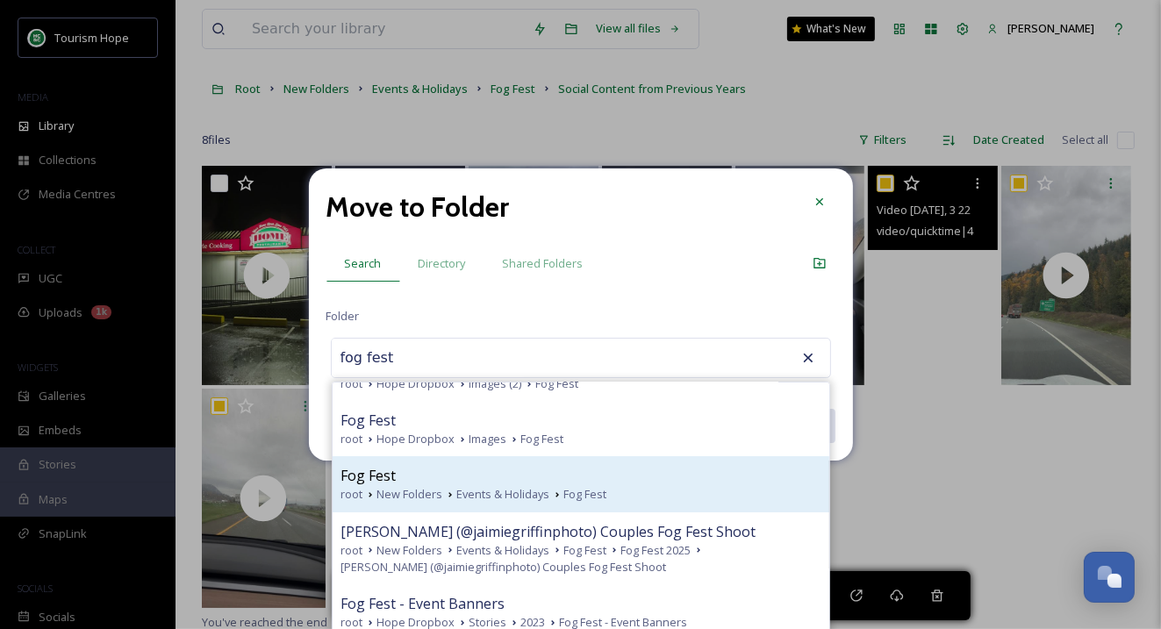
scroll to position [44, 0]
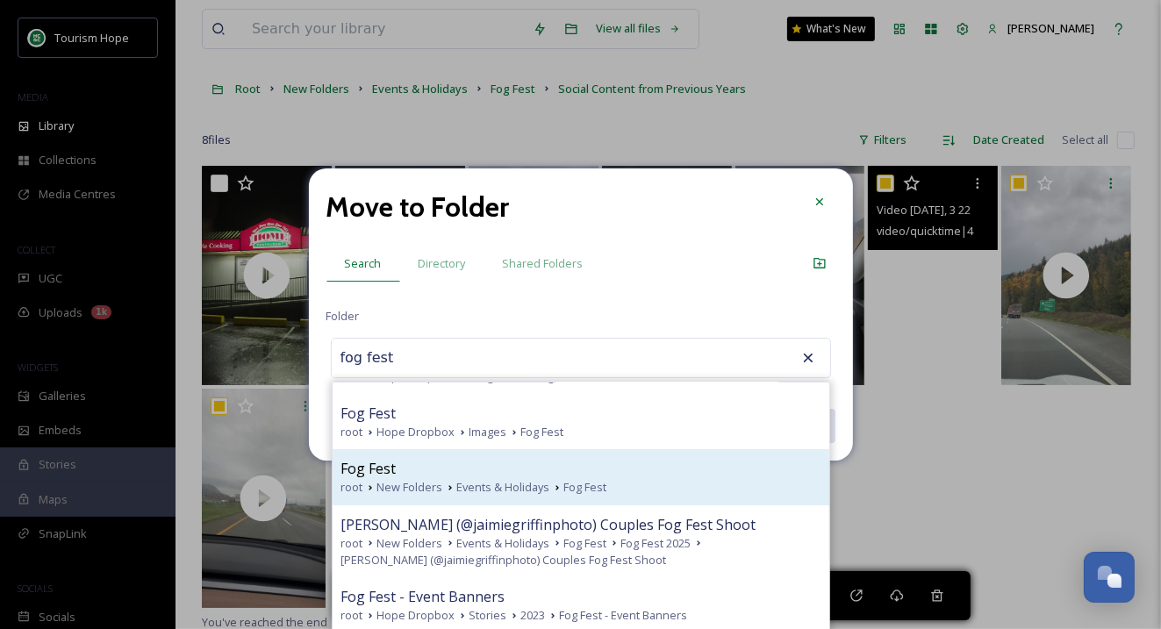
click at [603, 483] on span "Fog Fest" at bounding box center [585, 487] width 43 height 17
type input "Fog Fest"
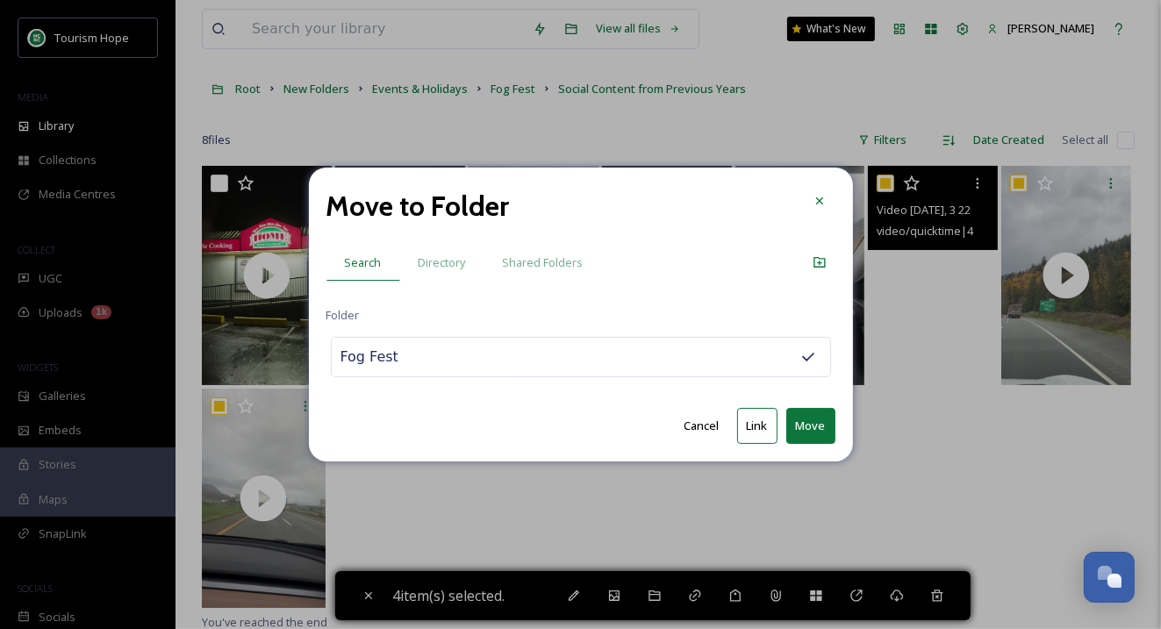
click at [821, 431] on button "Move" at bounding box center [810, 426] width 49 height 36
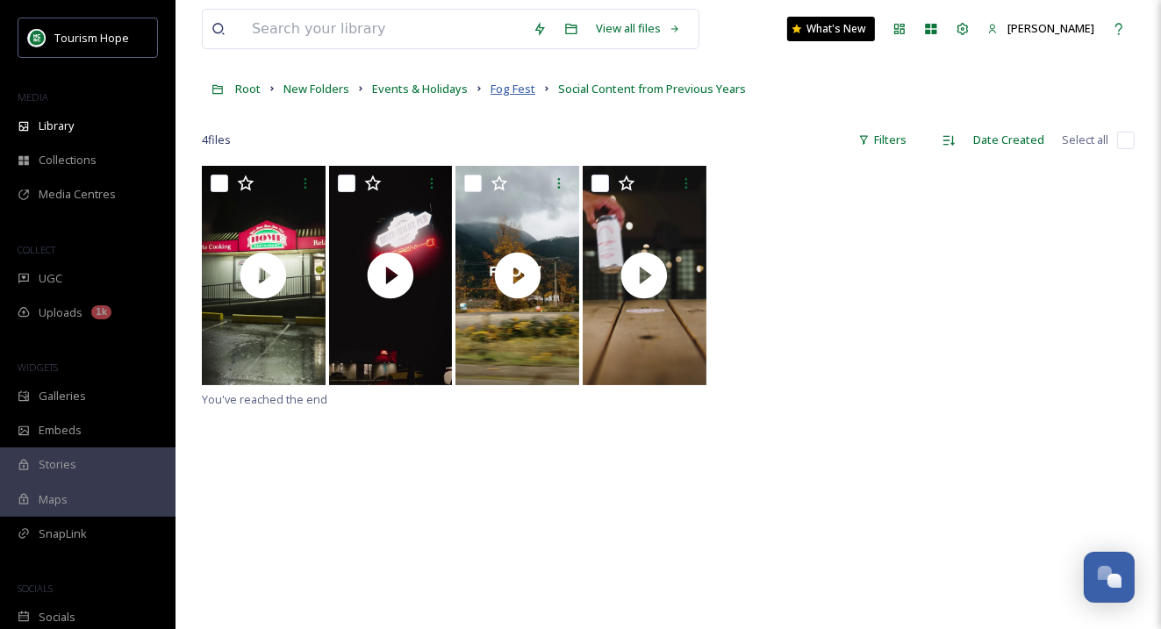
click at [505, 92] on span "Fog Fest" at bounding box center [512, 89] width 45 height 16
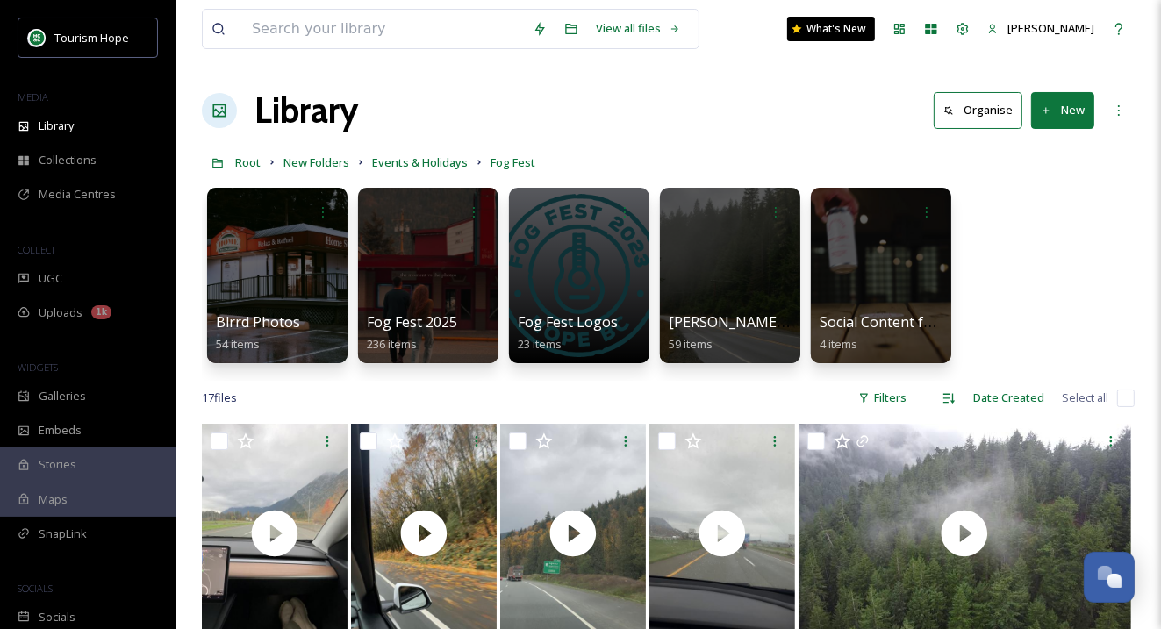
click at [1063, 118] on button "New" at bounding box center [1062, 110] width 63 height 36
click at [1049, 148] on span "File Upload" at bounding box center [1055, 151] width 58 height 17
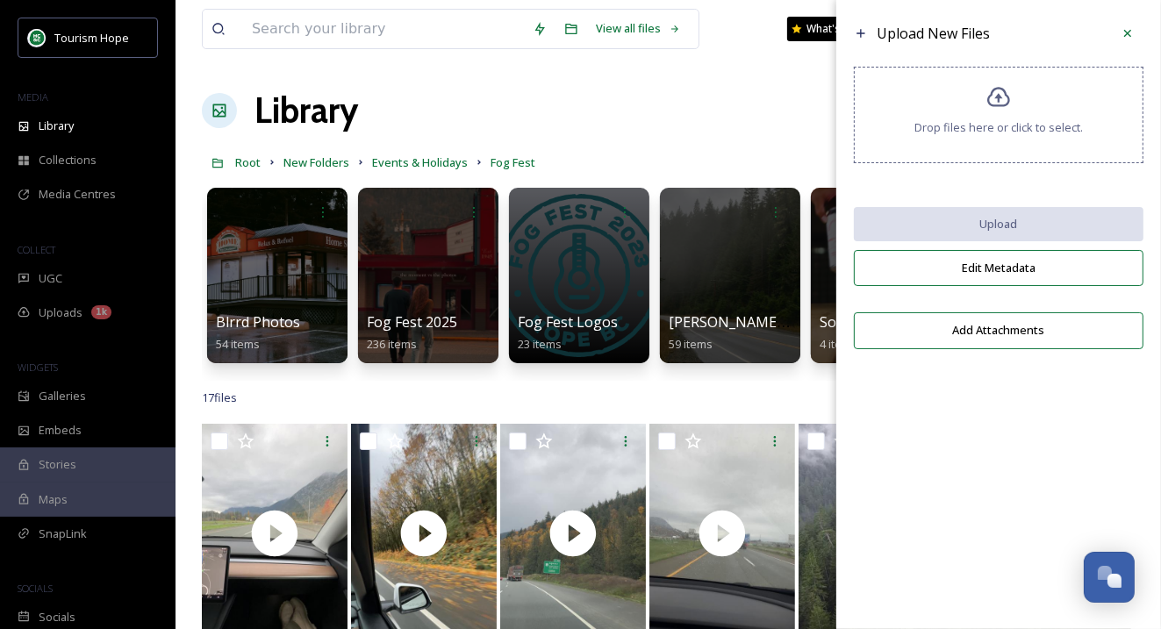
click at [975, 140] on div "Drop files here or click to select." at bounding box center [999, 115] width 290 height 97
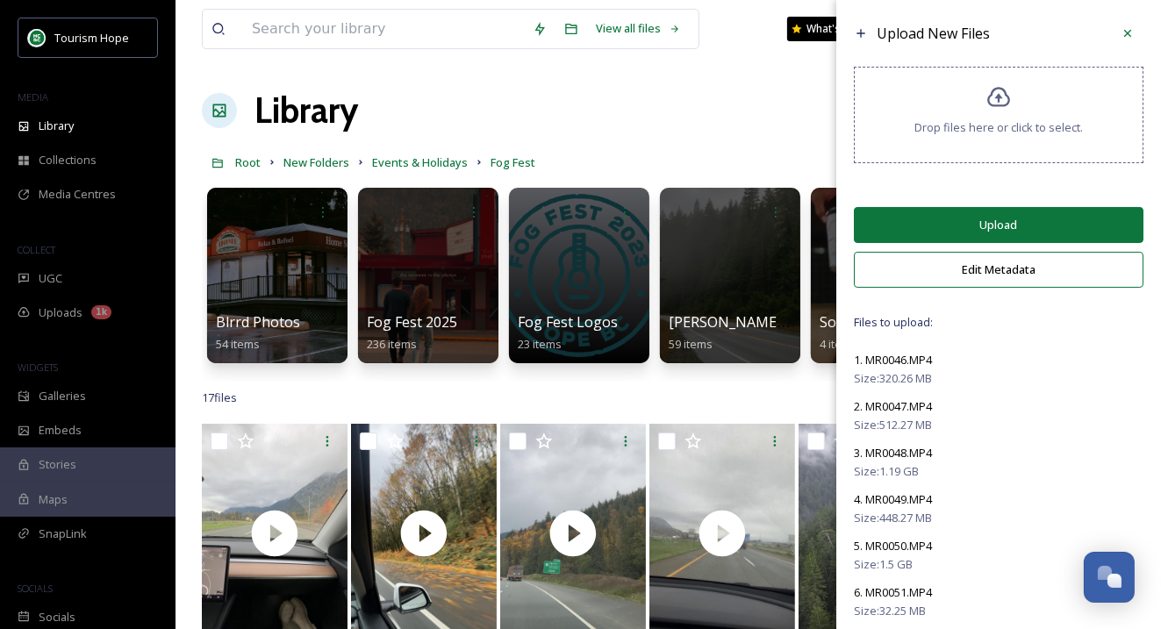
click at [959, 221] on button "Upload" at bounding box center [999, 225] width 290 height 36
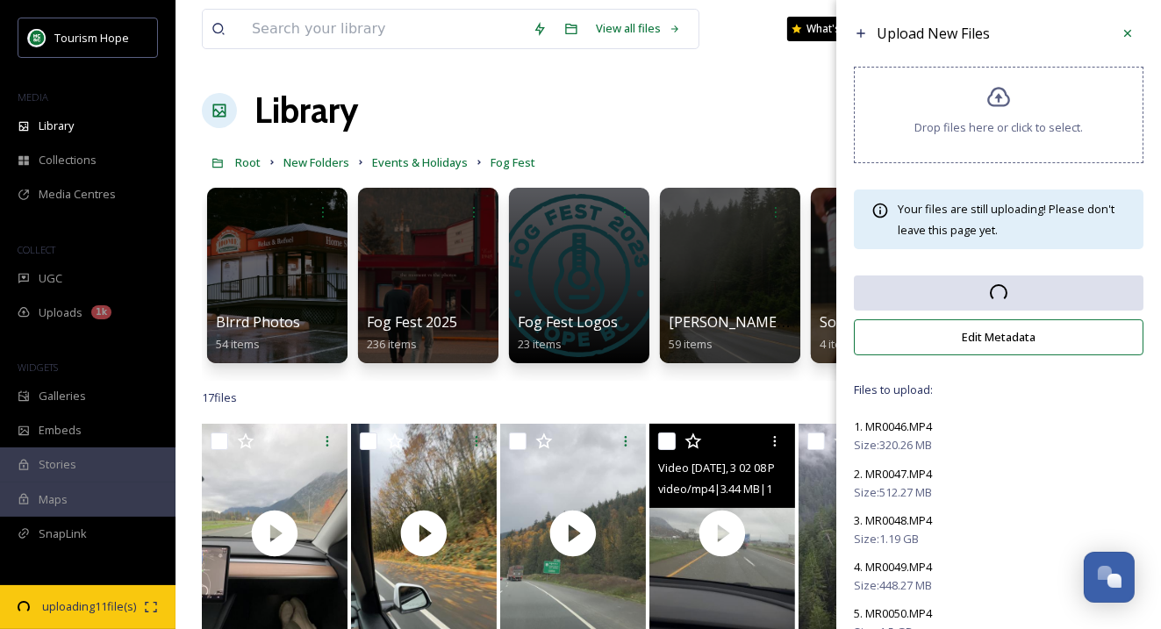
scroll to position [1527, 0]
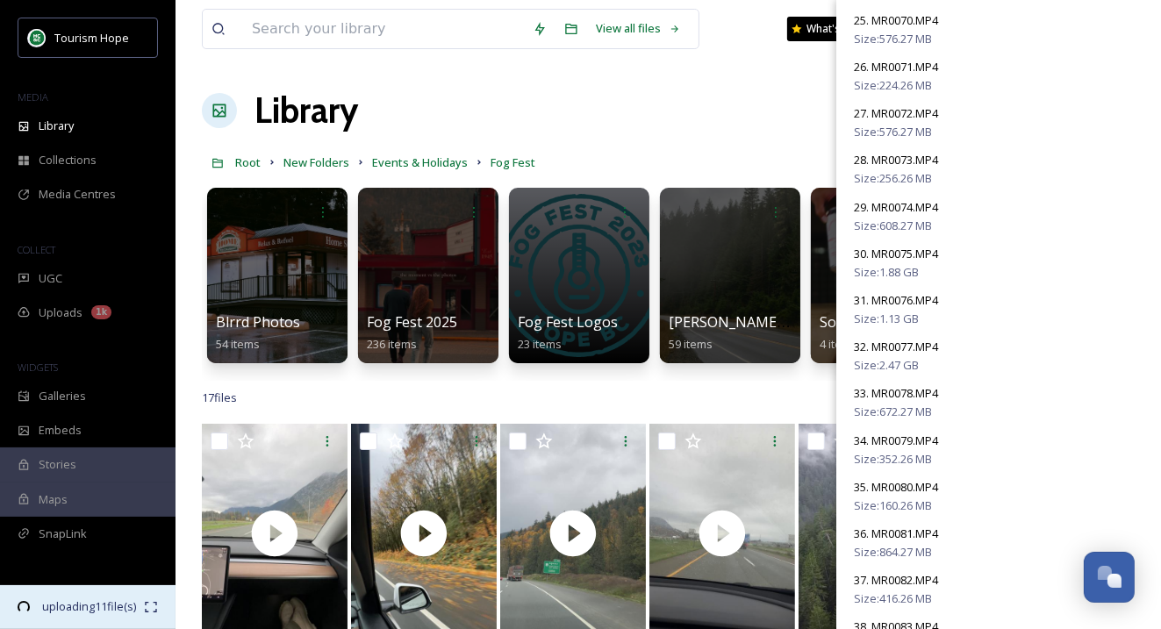
click at [104, 615] on span "35:47 remaining" at bounding box center [89, 623] width 110 height 17
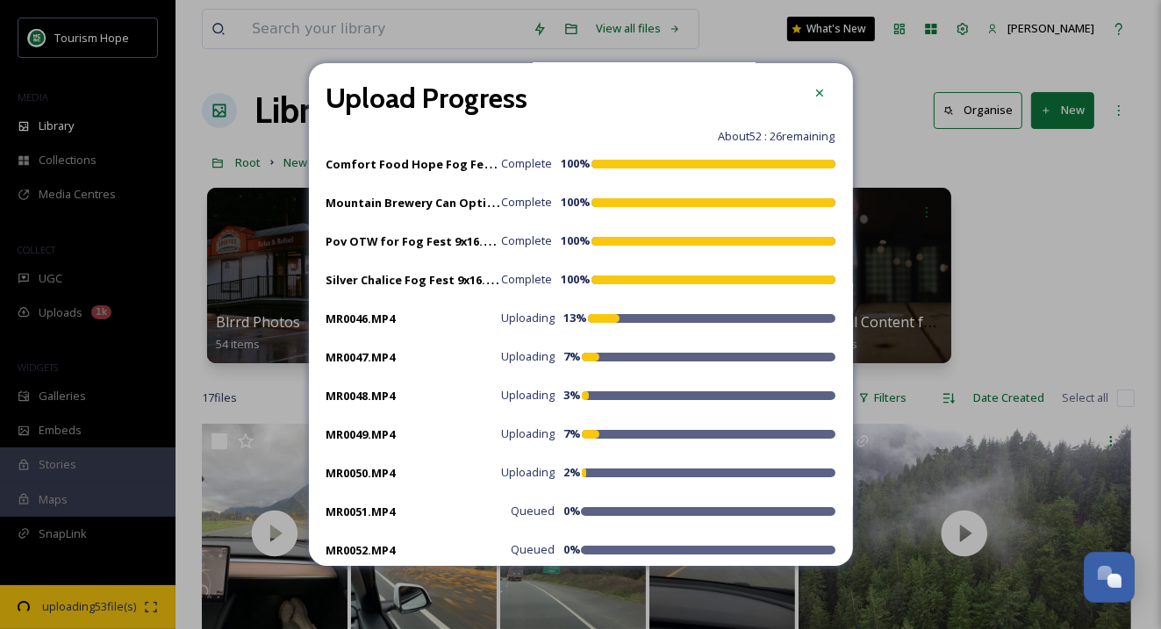
scroll to position [0, 0]
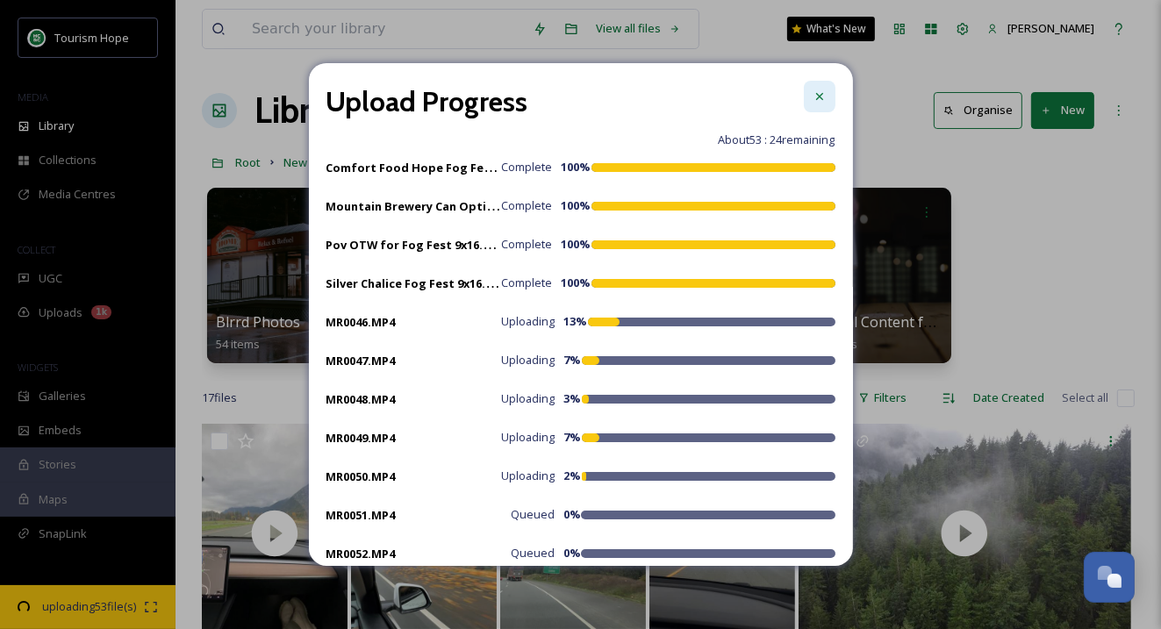
click at [814, 97] on icon at bounding box center [819, 96] width 14 height 14
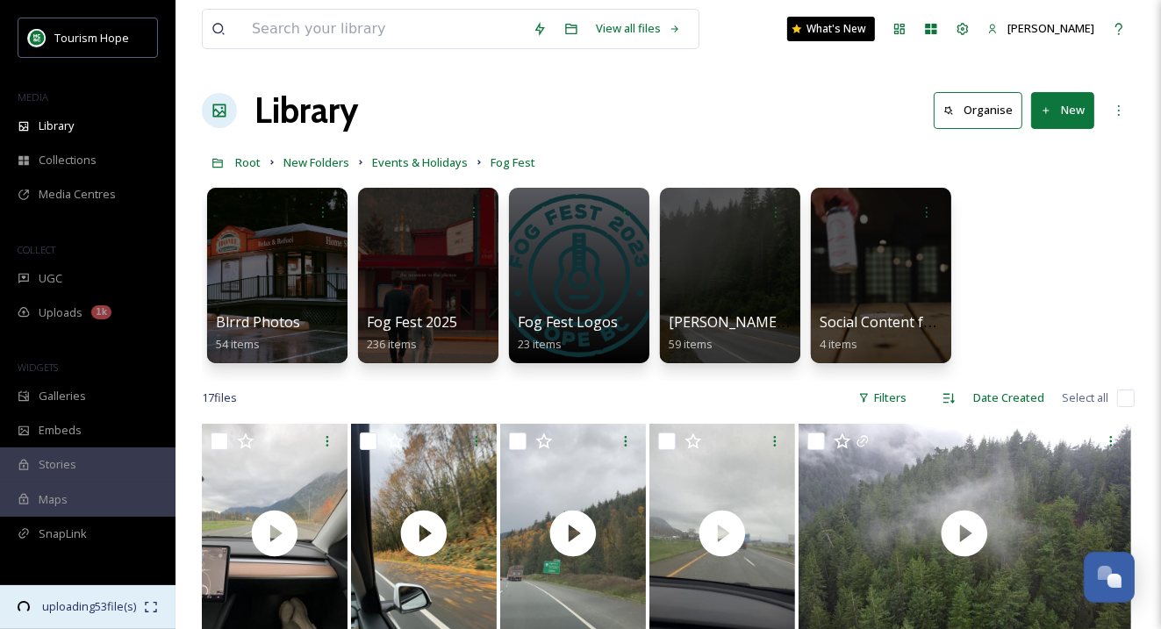
click at [150, 605] on icon at bounding box center [151, 607] width 14 height 14
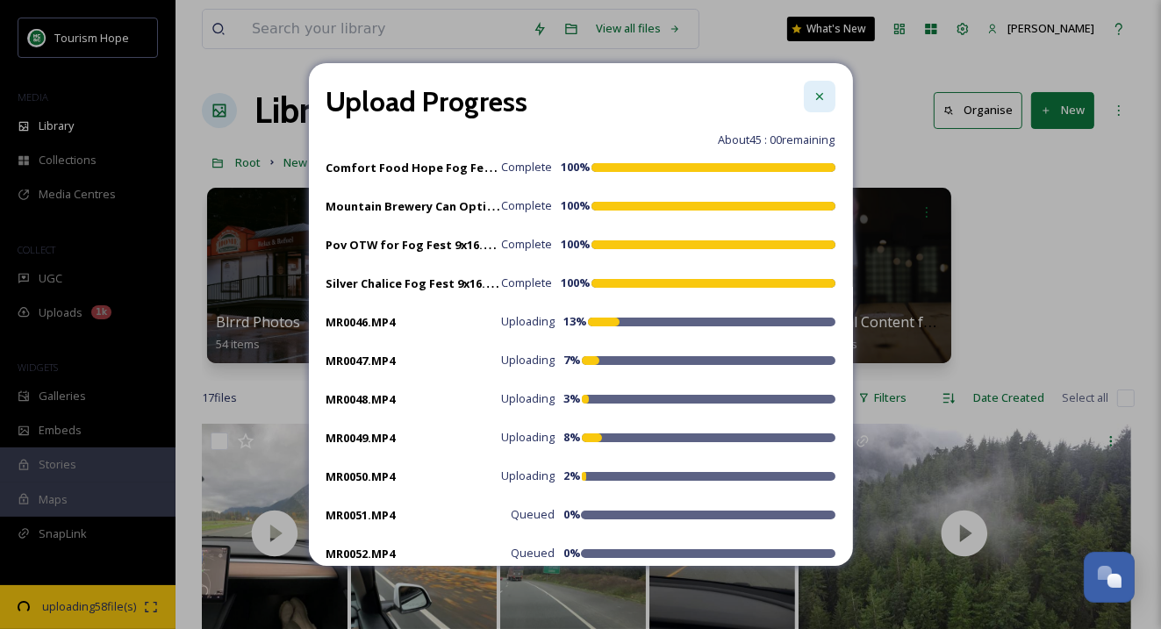
click at [819, 98] on icon at bounding box center [819, 96] width 14 height 14
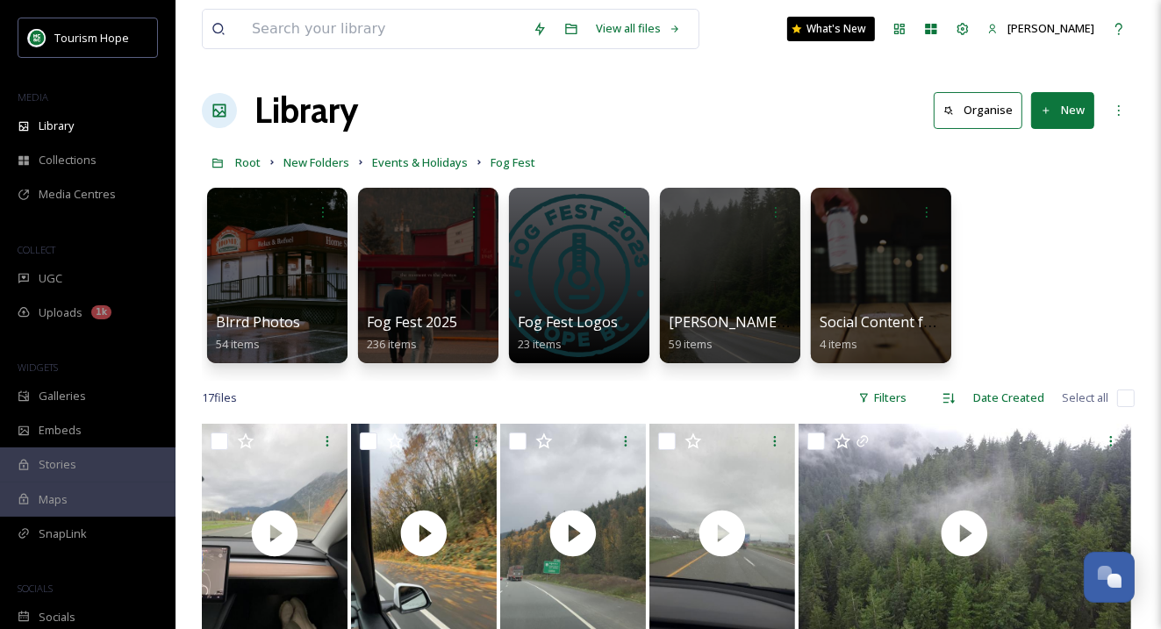
click at [1072, 125] on button "New" at bounding box center [1062, 110] width 63 height 36
click at [1035, 155] on span "File Upload" at bounding box center [1055, 151] width 58 height 17
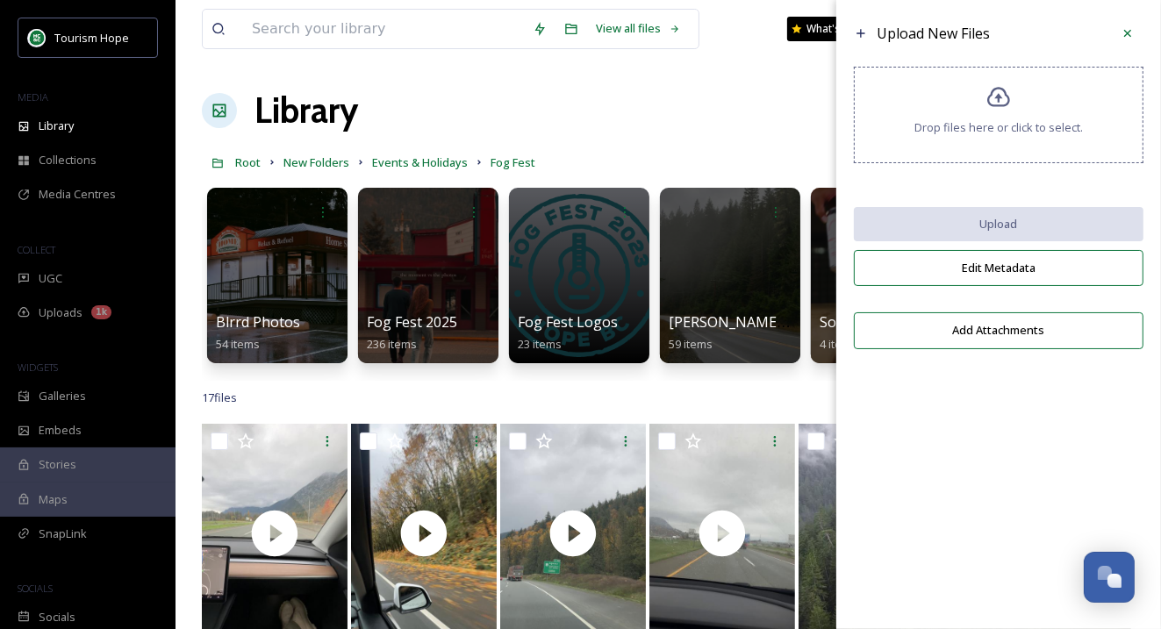
click at [966, 111] on div "Drop files here or click to select." at bounding box center [999, 115] width 290 height 97
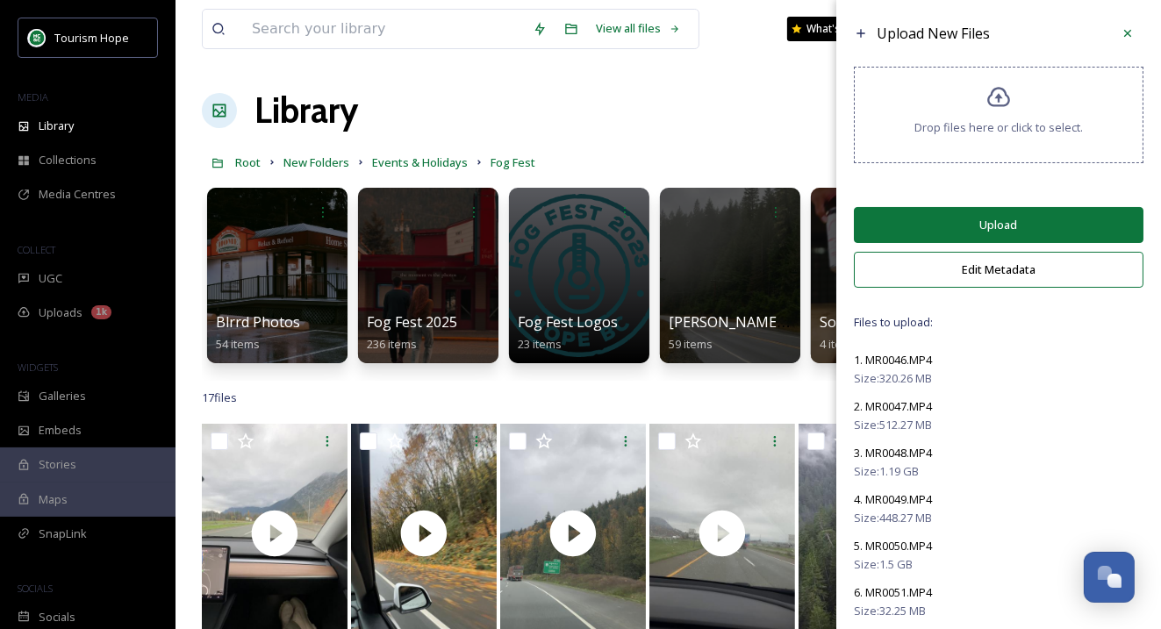
click at [952, 221] on button "Upload" at bounding box center [999, 225] width 290 height 36
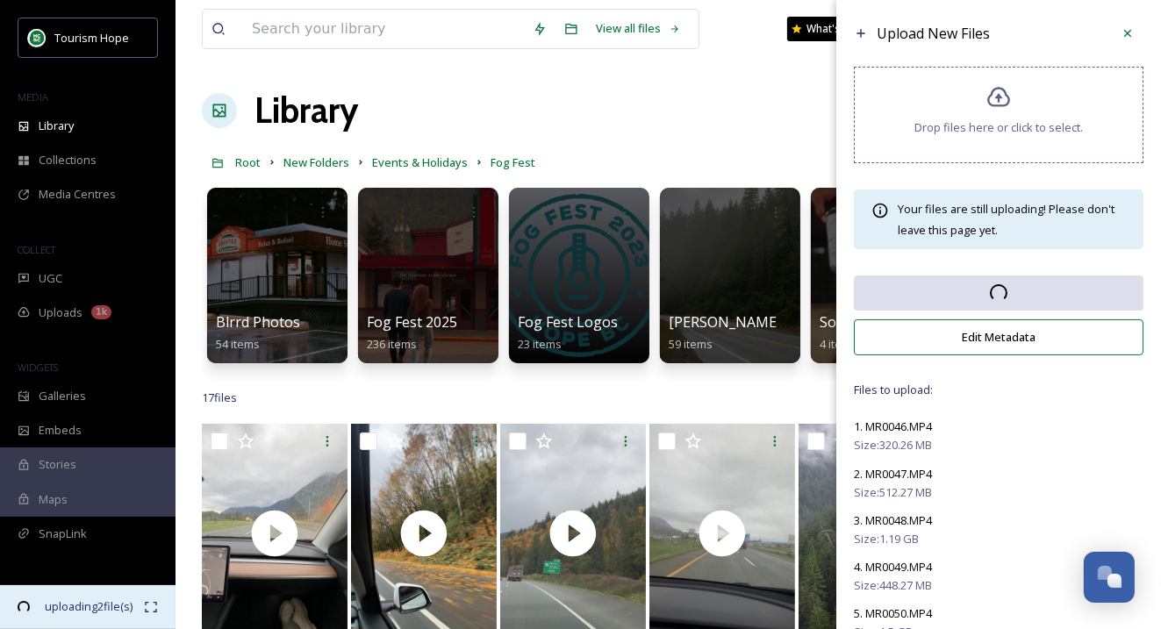
click at [150, 603] on icon at bounding box center [151, 607] width 14 height 14
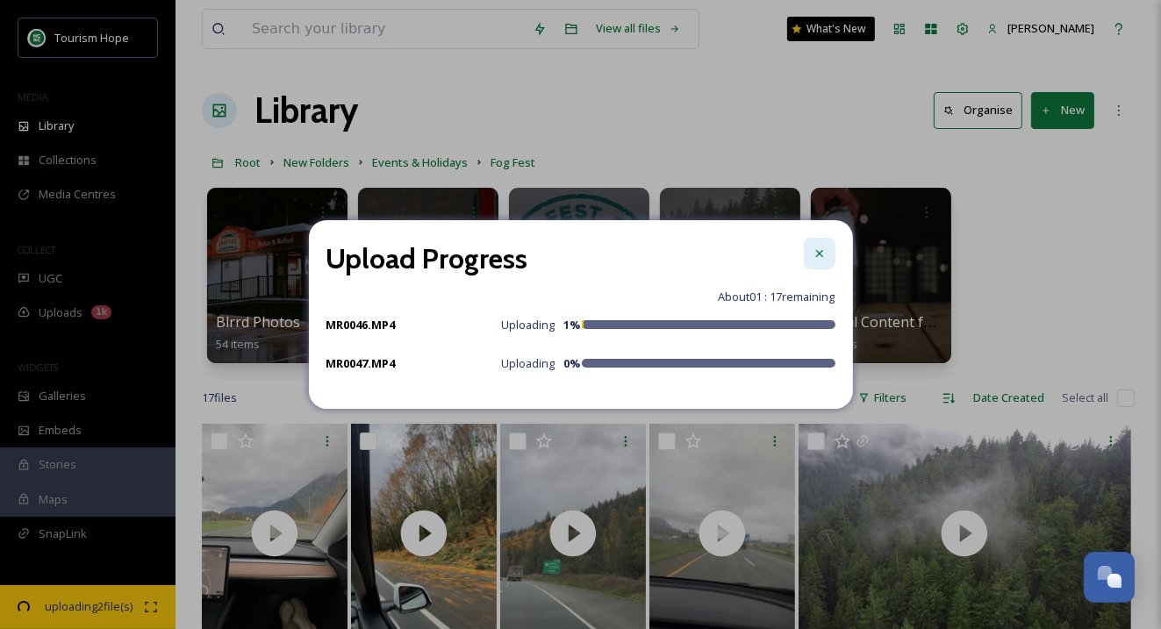
click at [820, 246] on div at bounding box center [820, 254] width 32 height 32
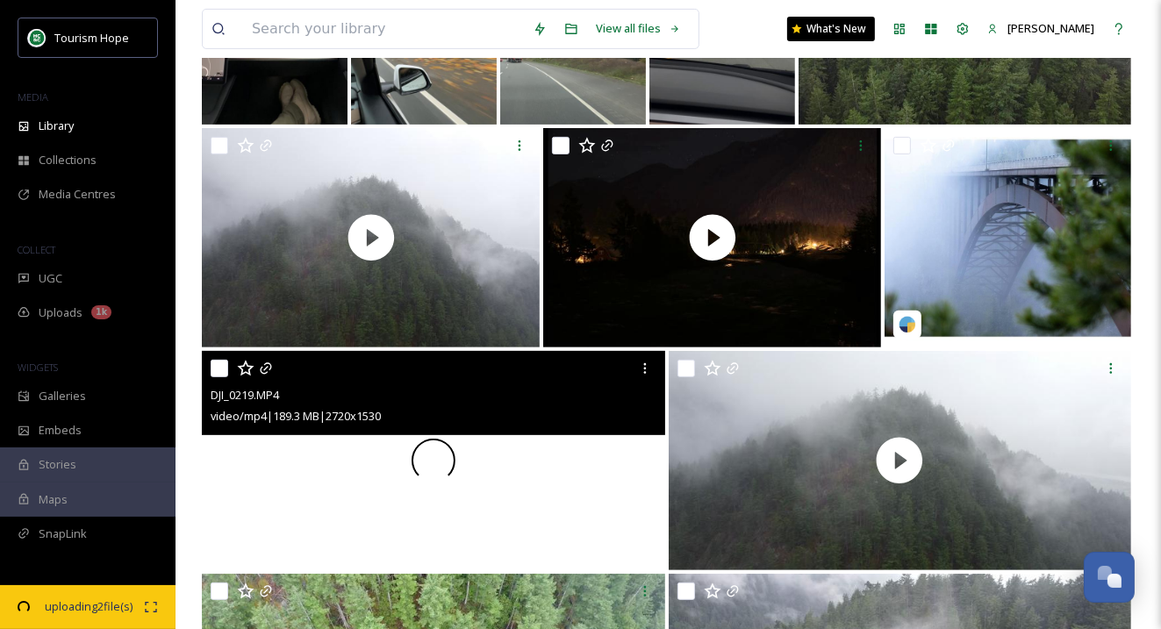
scroll to position [544, 0]
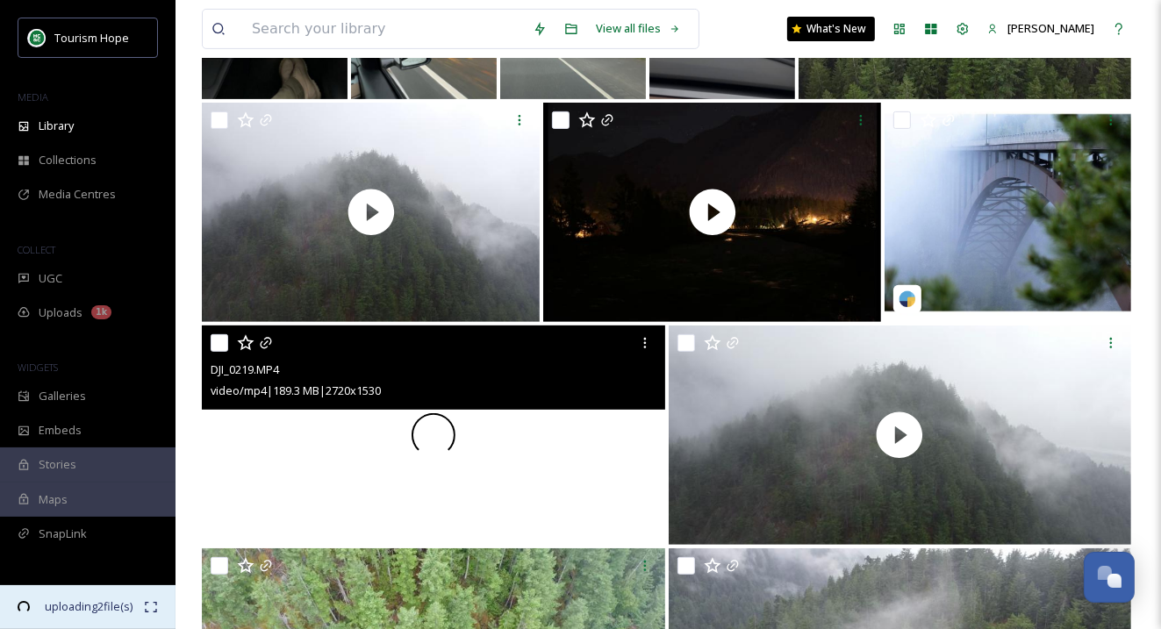
click at [143, 601] on span "uploading 2 file(s)" at bounding box center [89, 606] width 110 height 17
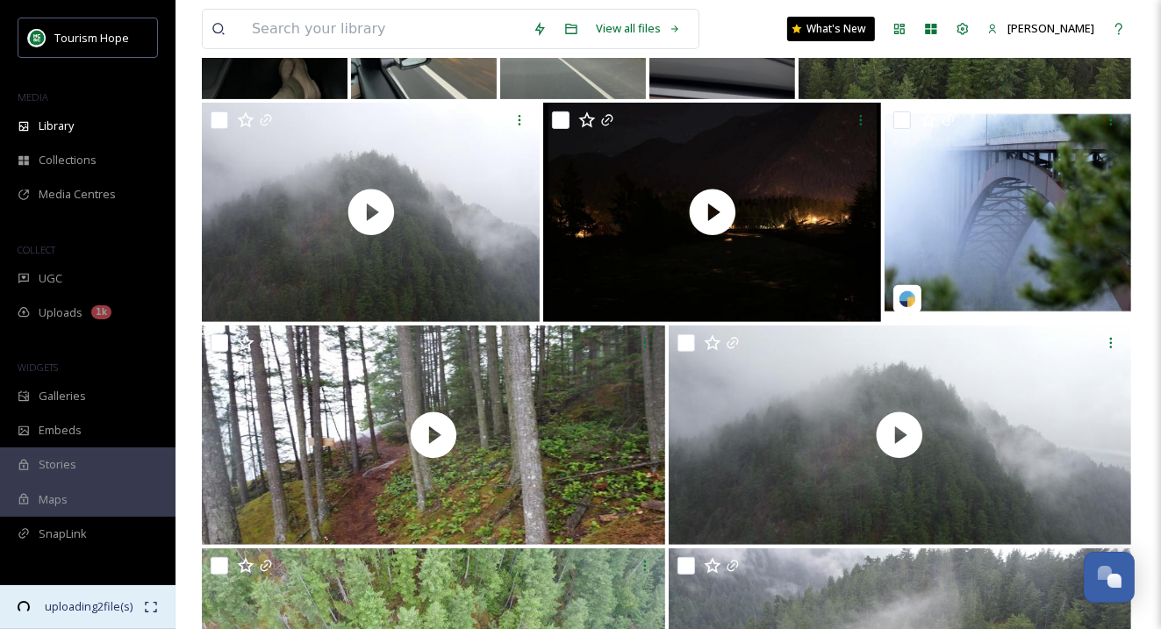
click at [92, 598] on span "uploading 2 file(s)" at bounding box center [89, 606] width 110 height 17
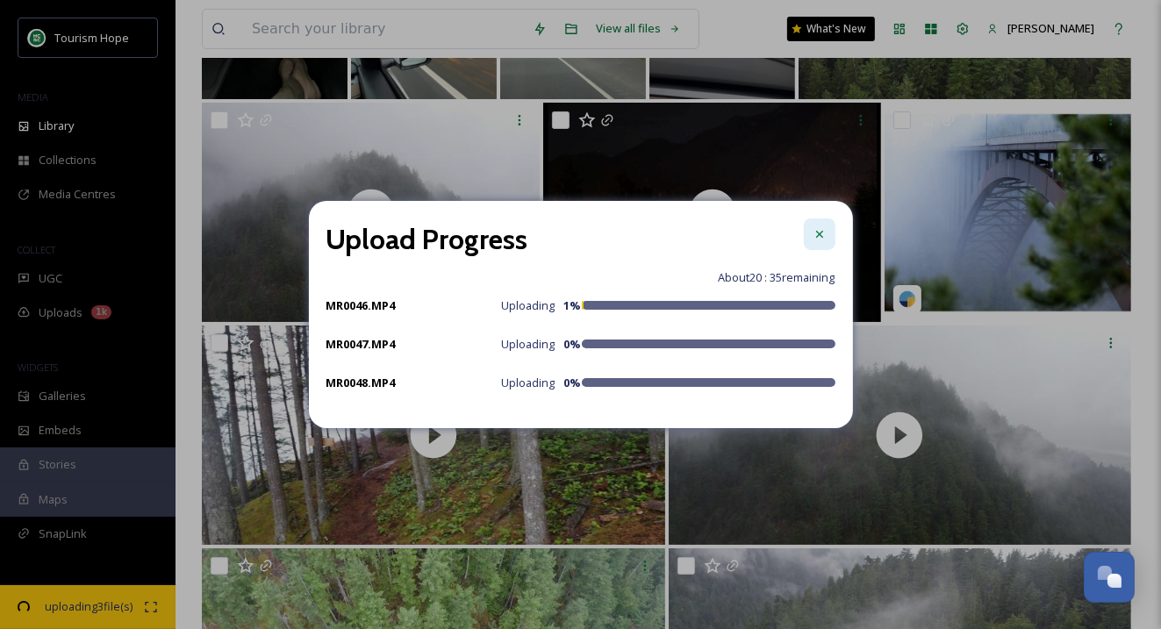
click at [813, 233] on icon at bounding box center [819, 234] width 14 height 14
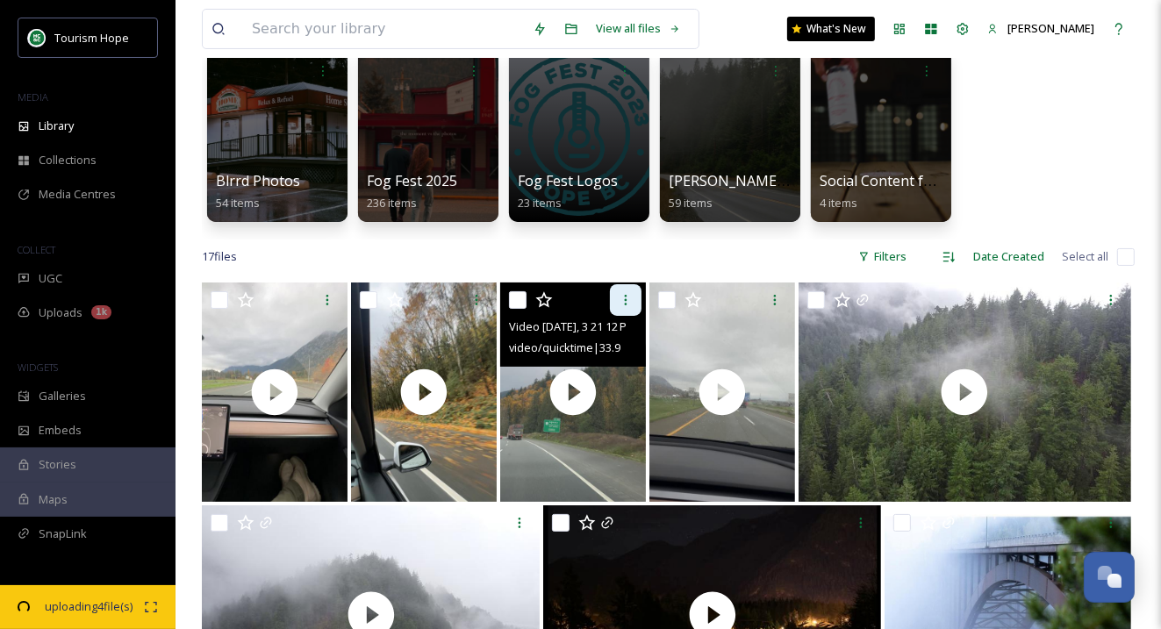
scroll to position [144, 0]
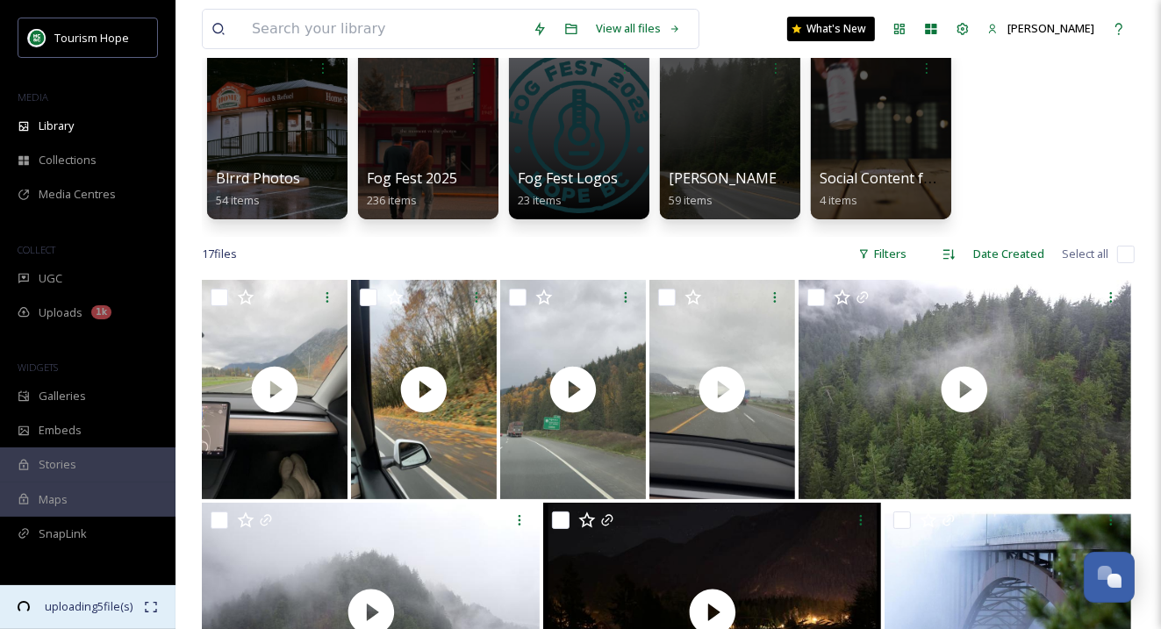
click at [156, 603] on icon at bounding box center [150, 607] width 11 height 11
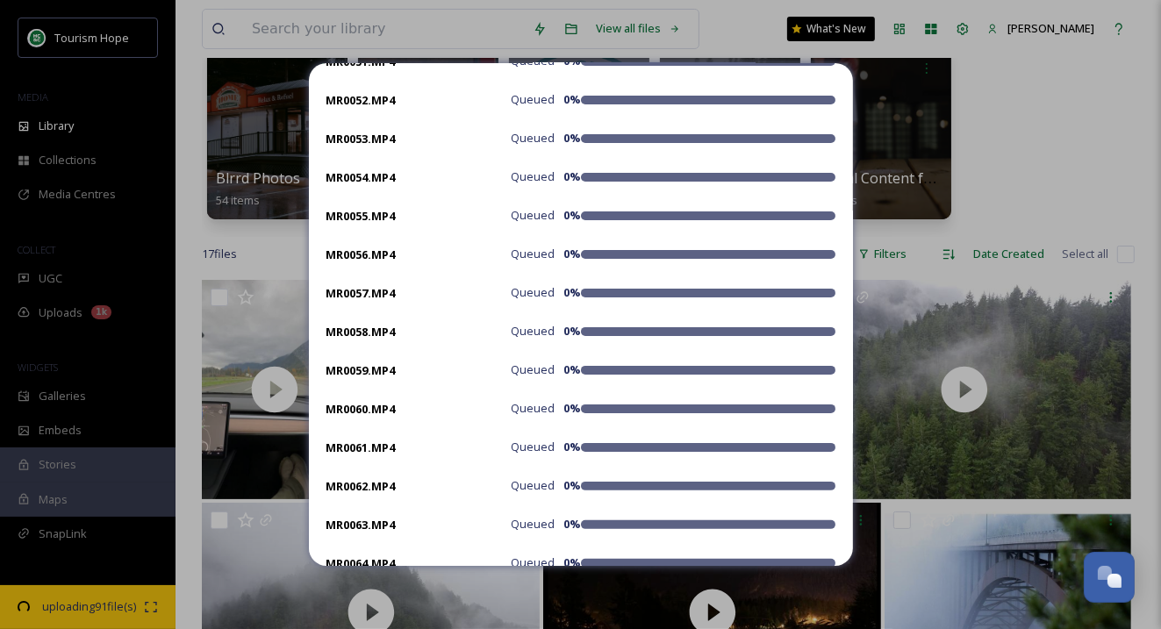
scroll to position [0, 0]
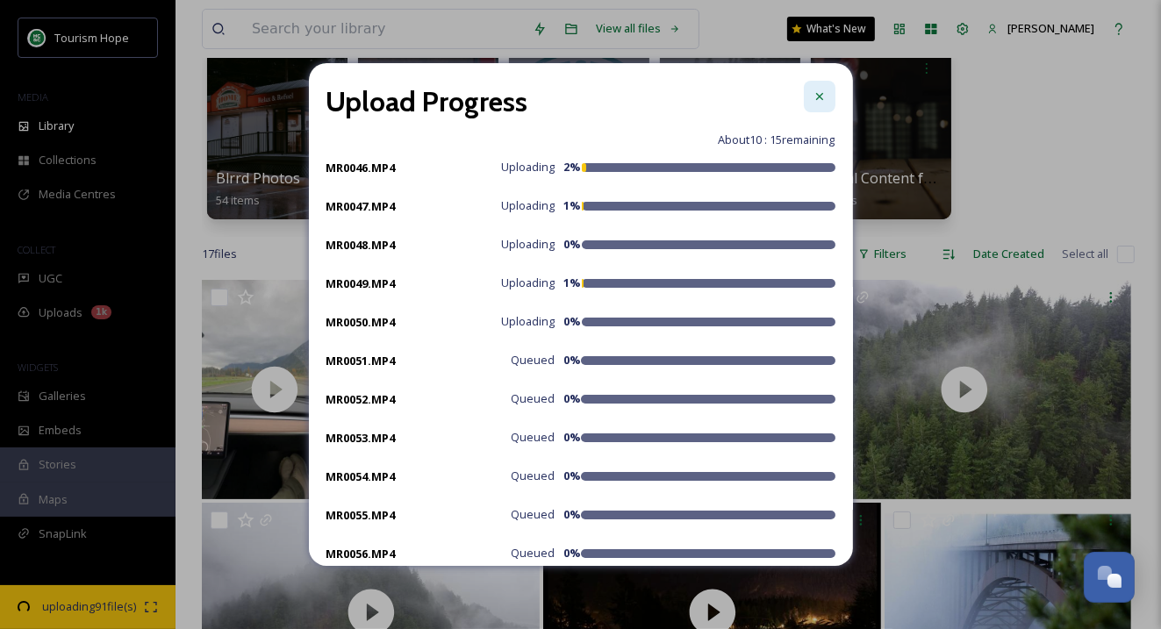
click at [823, 91] on icon at bounding box center [819, 96] width 14 height 14
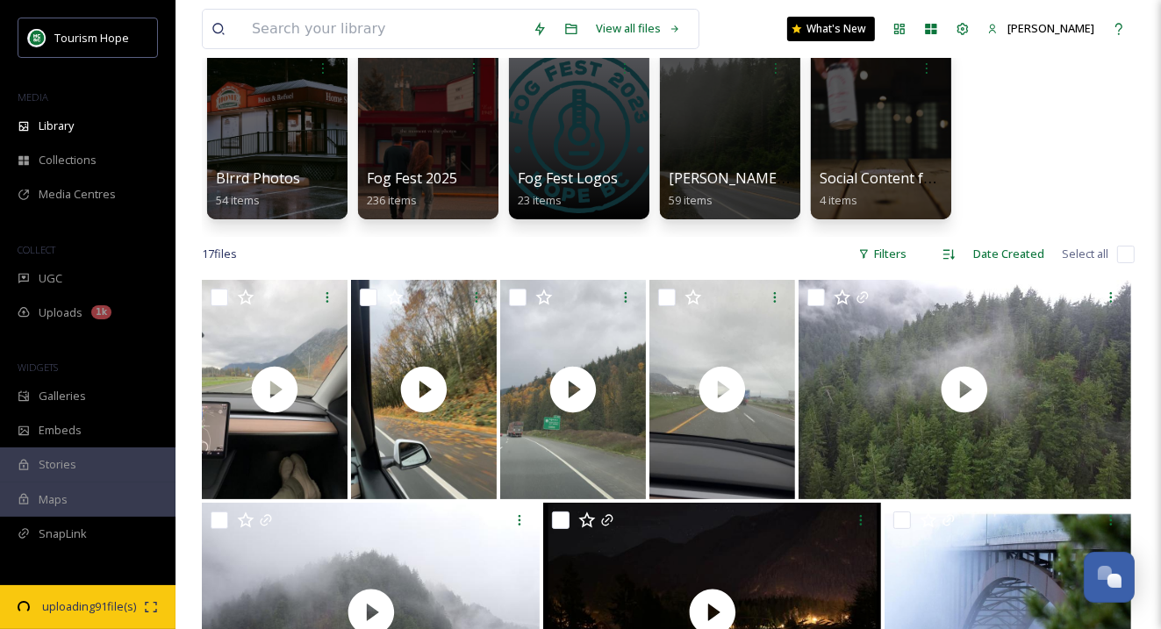
click at [749, 28] on div "View all files What's New Tia Davison" at bounding box center [668, 29] width 933 height 58
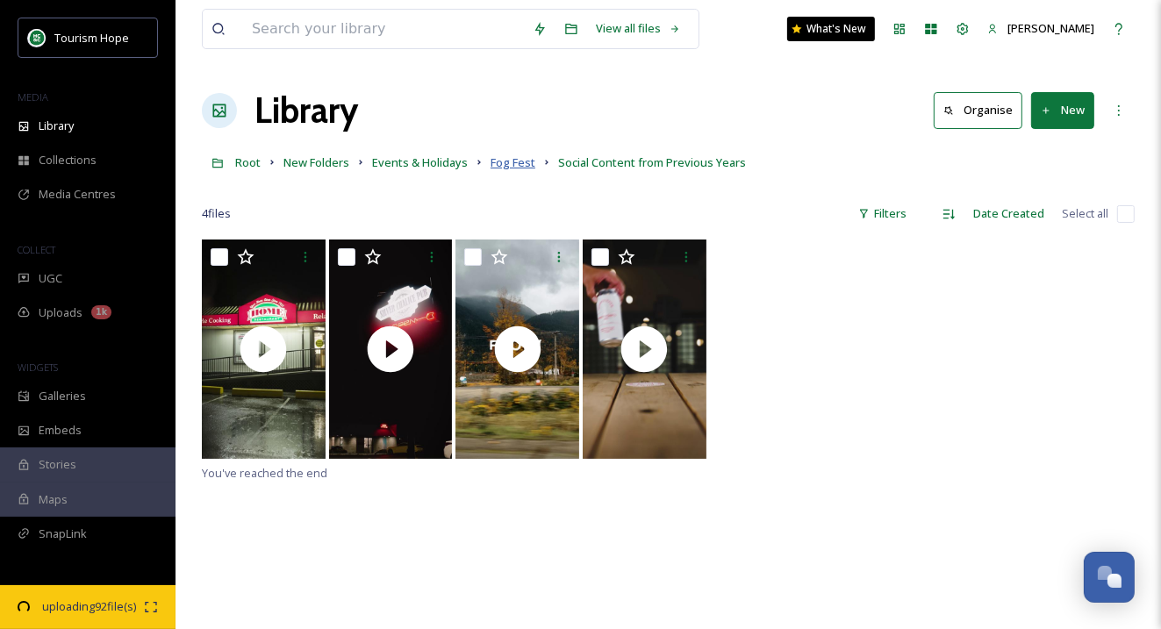
click at [514, 158] on span "Fog Fest" at bounding box center [512, 162] width 45 height 16
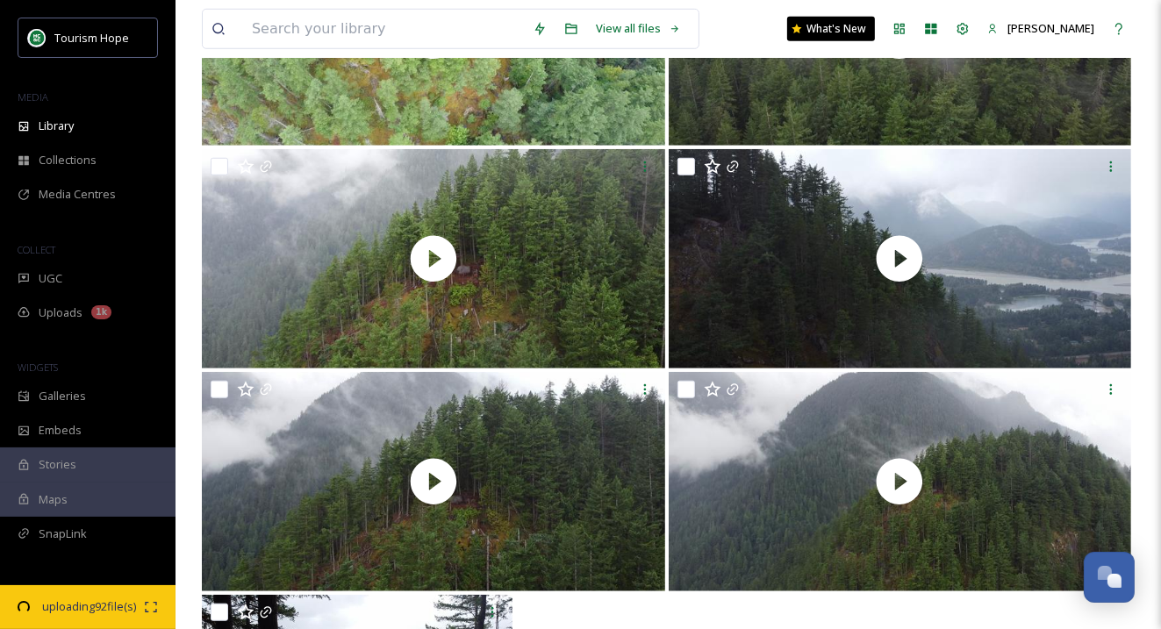
scroll to position [1376, 0]
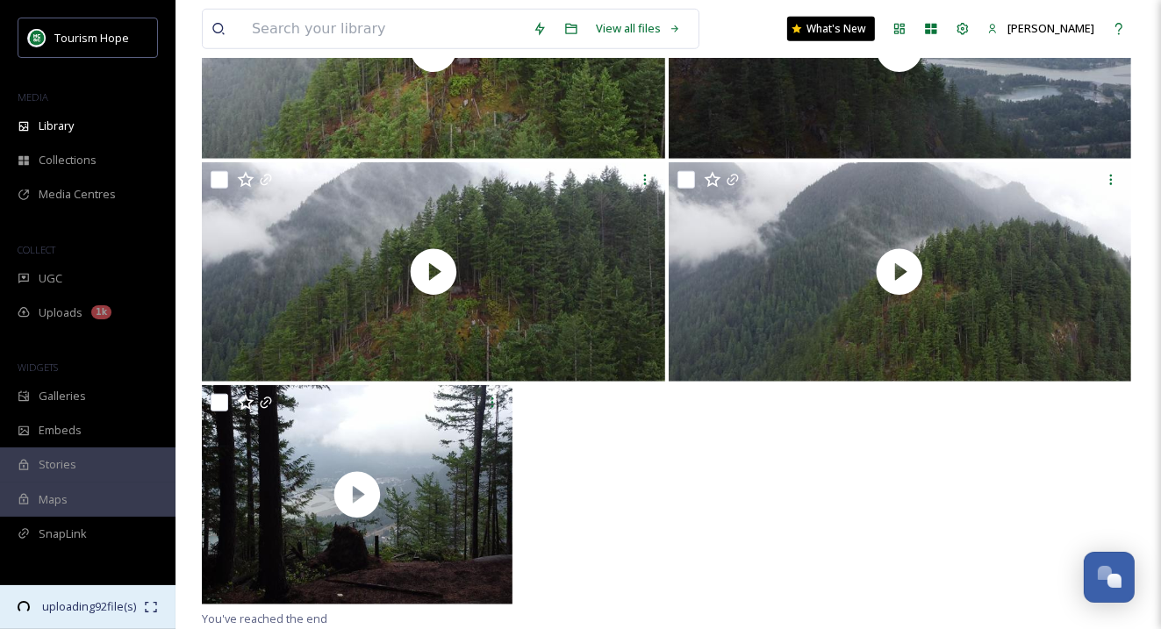
click at [118, 598] on span "uploading 92 file(s)" at bounding box center [89, 606] width 110 height 17
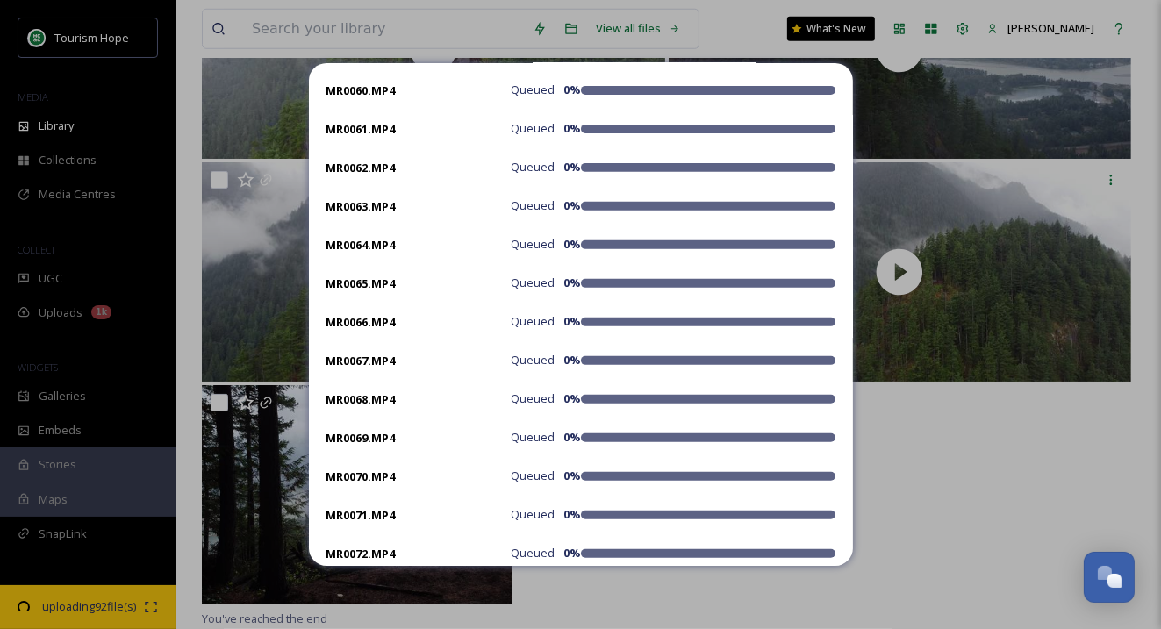
scroll to position [0, 0]
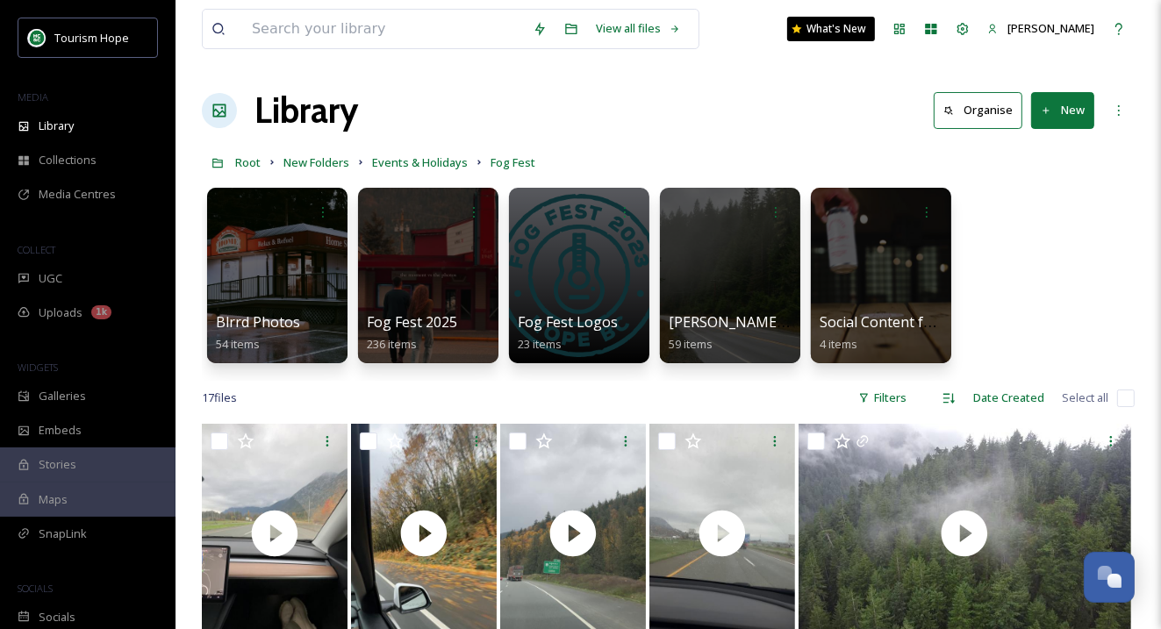
click at [1065, 105] on button "New" at bounding box center [1062, 110] width 63 height 36
click at [1034, 218] on span "Folder" at bounding box center [1042, 219] width 33 height 17
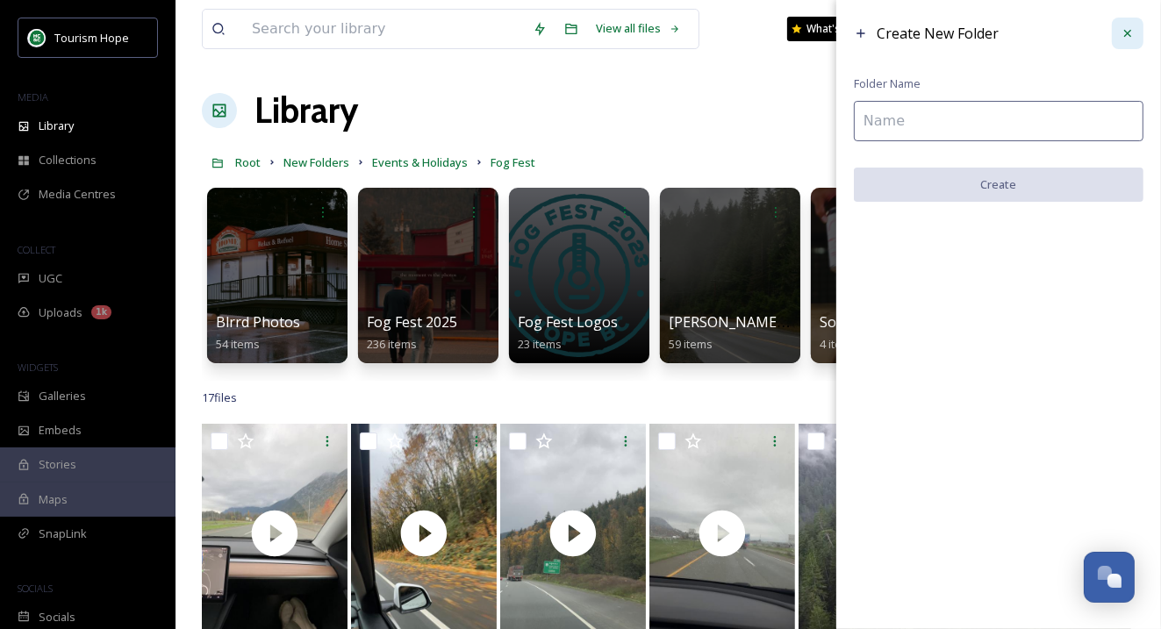
click at [1124, 39] on icon at bounding box center [1127, 33] width 14 height 14
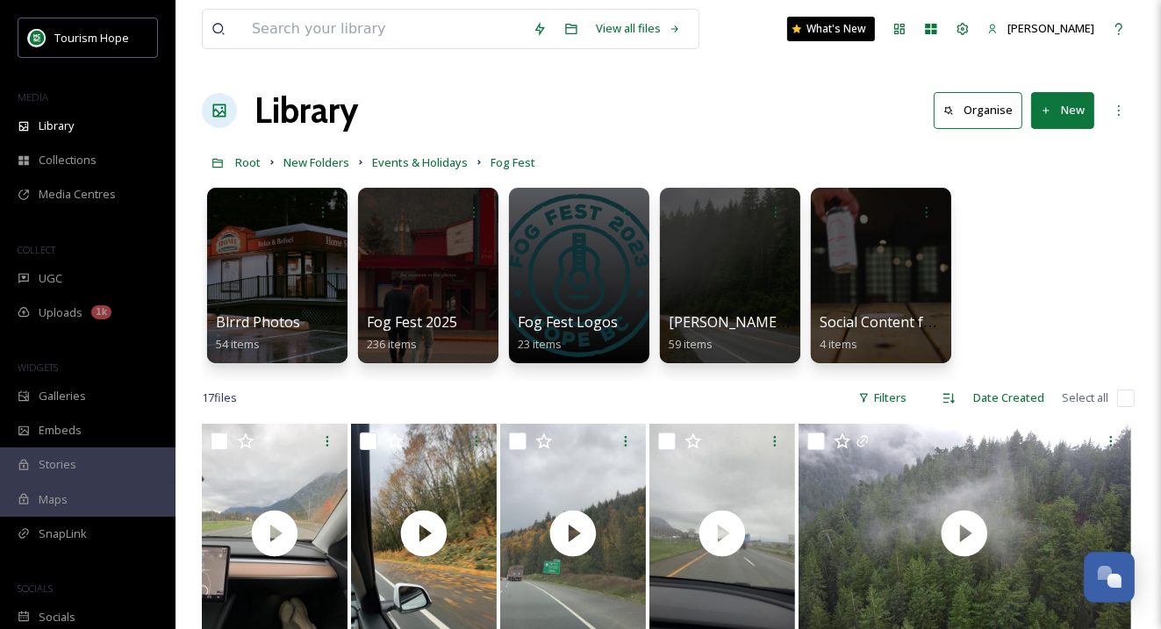
click at [1055, 115] on button "New" at bounding box center [1062, 110] width 63 height 36
click at [1034, 147] on span "File Upload" at bounding box center [1055, 151] width 58 height 17
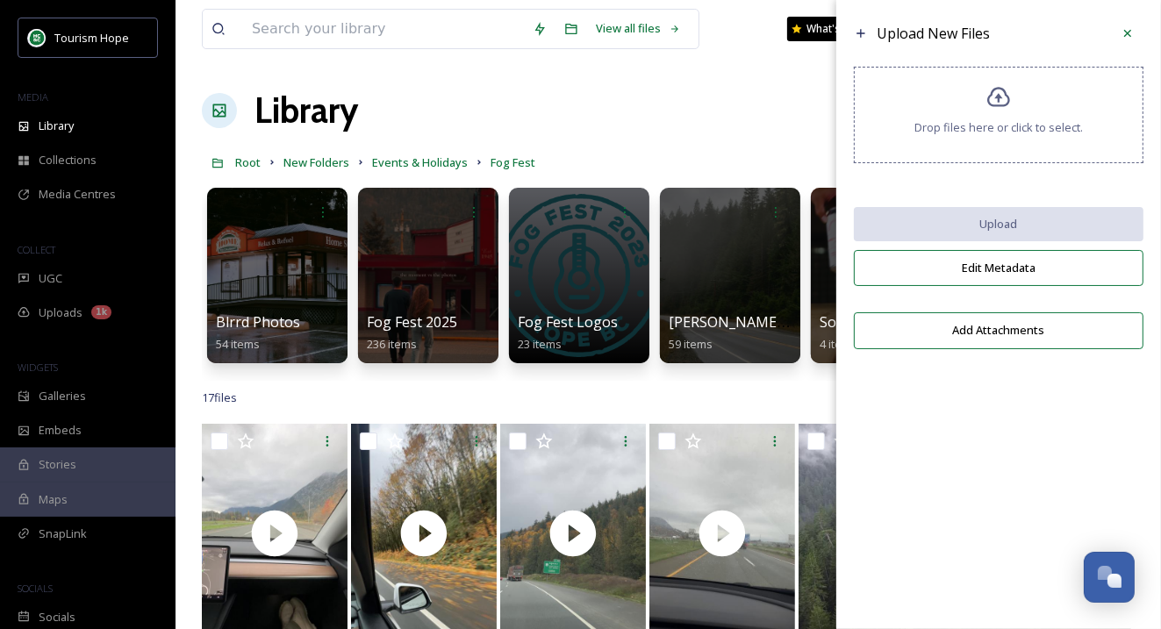
click at [959, 125] on span "Drop files here or click to select." at bounding box center [998, 127] width 168 height 17
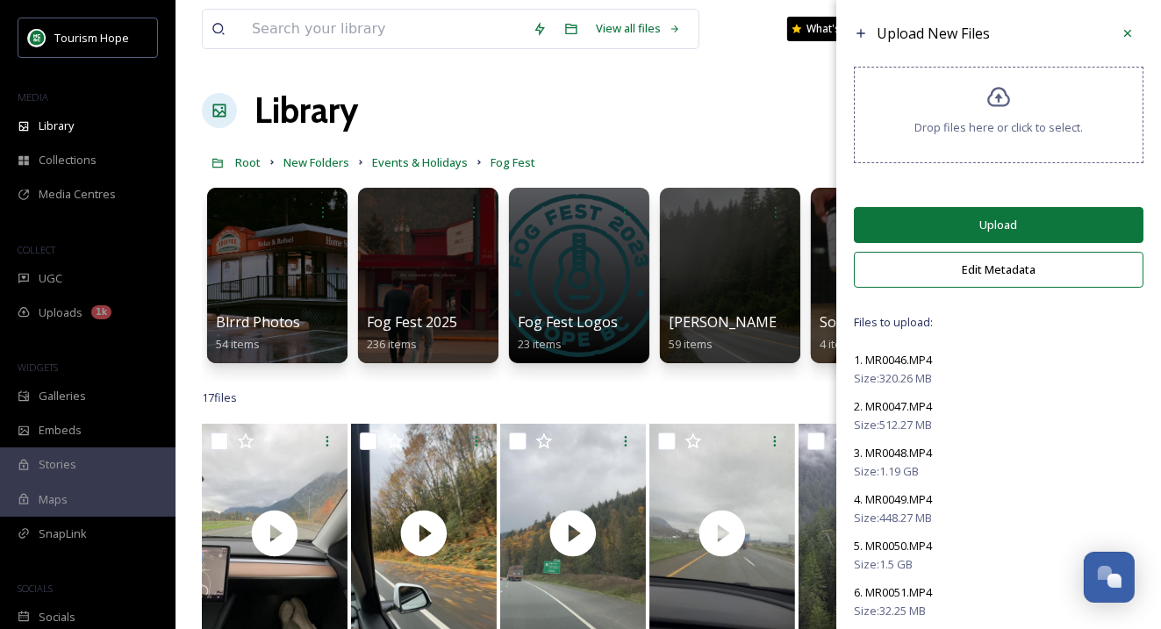
click at [966, 225] on button "Upload" at bounding box center [999, 225] width 290 height 36
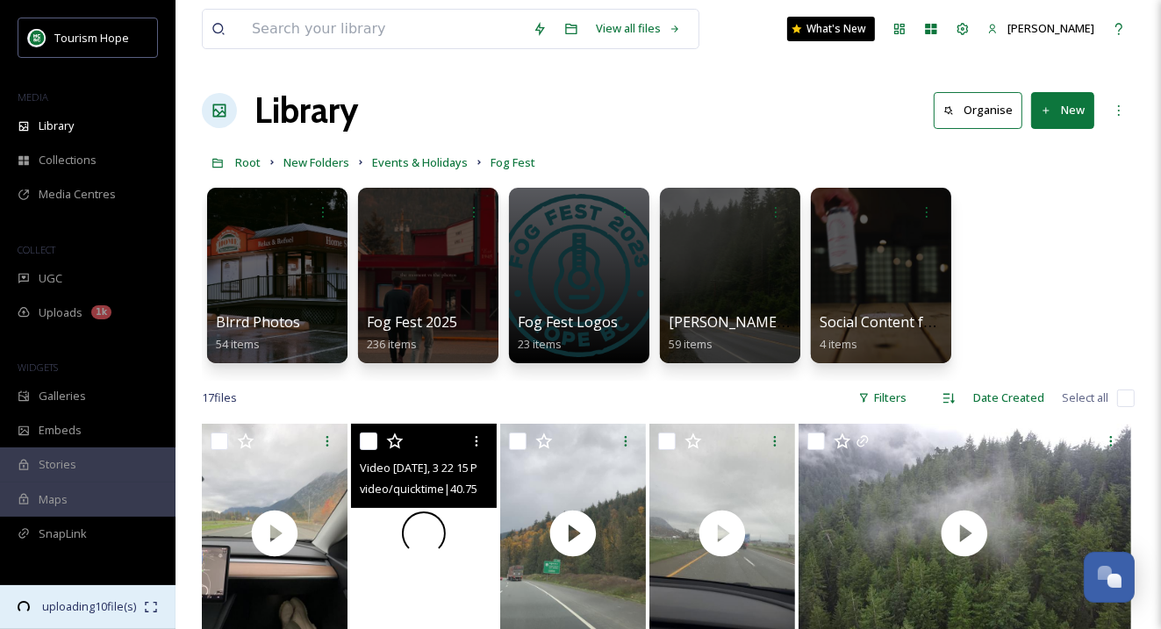
click at [97, 615] on span "34:18 remaining" at bounding box center [89, 623] width 110 height 17
